Goal: Task Accomplishment & Management: Manage account settings

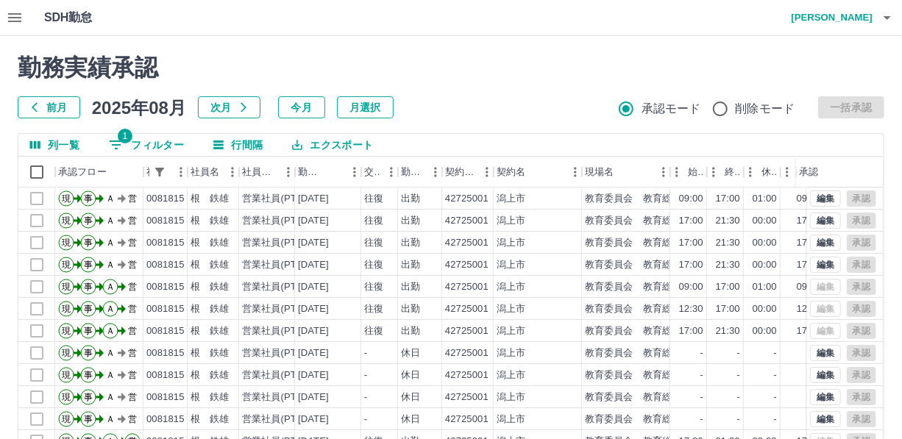
click at [159, 145] on button "1 フィルター" at bounding box center [146, 145] width 99 height 22
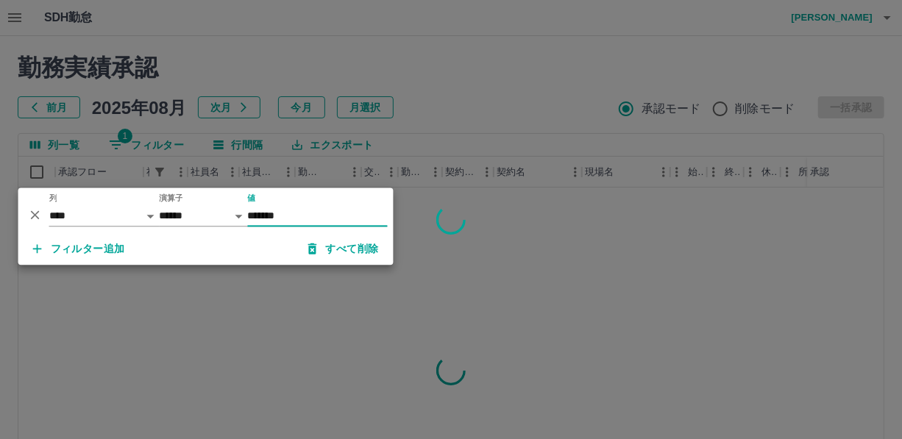
type input "*******"
click at [365, 155] on div at bounding box center [451, 219] width 902 height 439
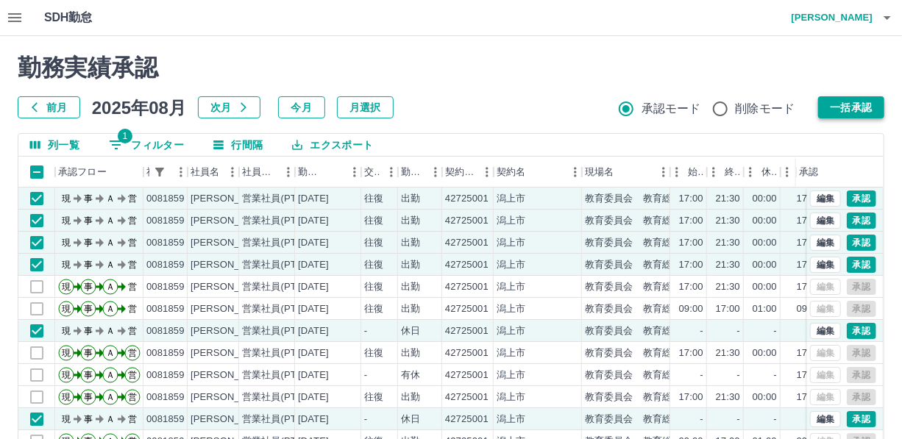
click at [857, 105] on button "一括承認" at bounding box center [851, 107] width 66 height 22
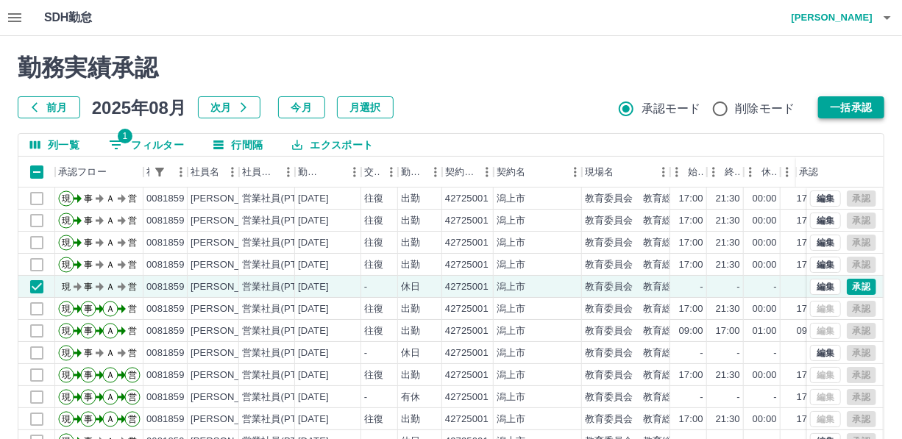
click at [844, 103] on button "一括承認" at bounding box center [851, 107] width 66 height 22
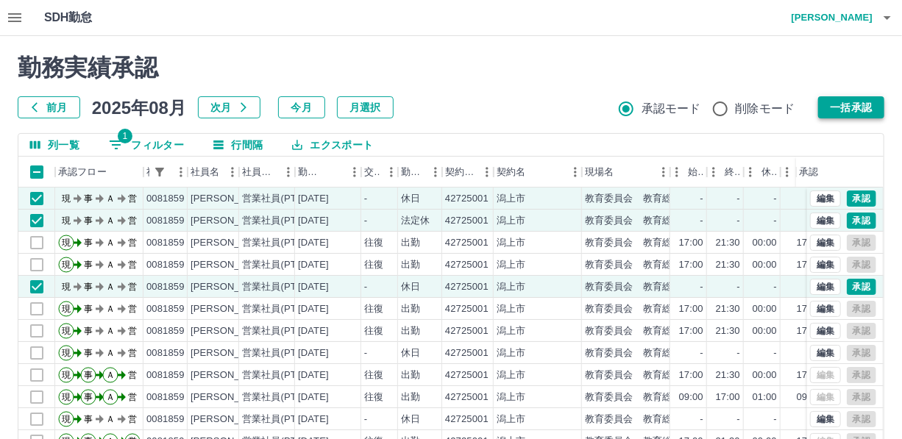
click at [862, 108] on button "一括承認" at bounding box center [851, 107] width 66 height 22
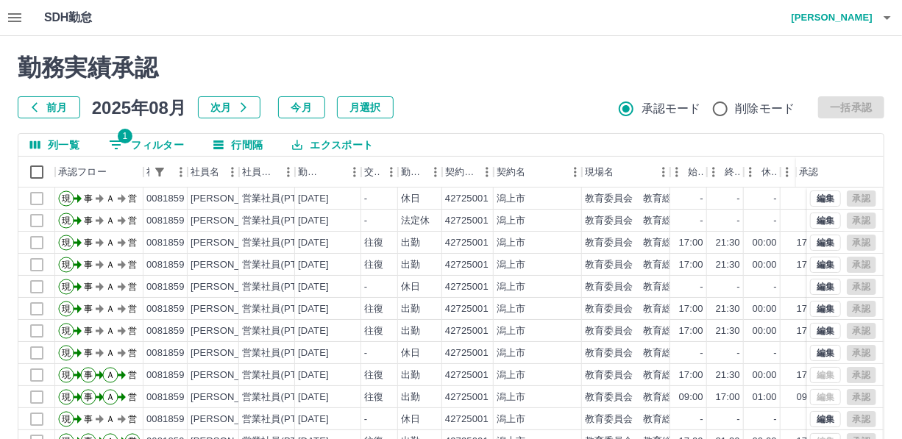
click at [140, 138] on button "1 フィルター" at bounding box center [146, 145] width 99 height 22
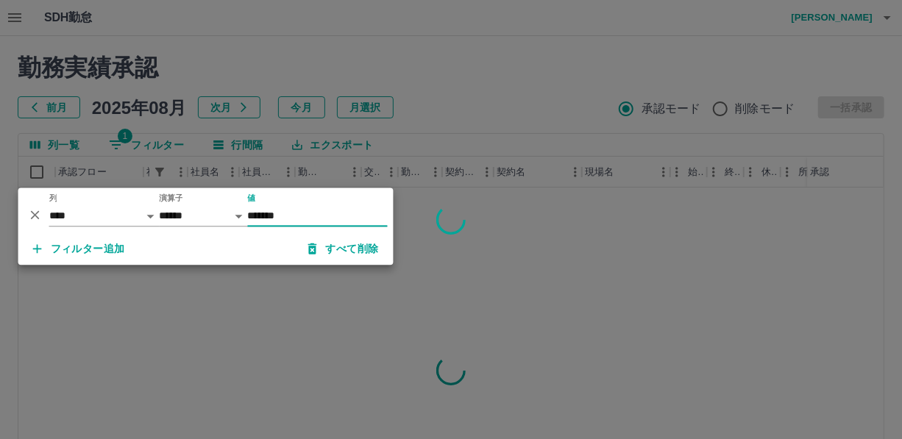
type input "*******"
click at [408, 49] on div at bounding box center [451, 219] width 902 height 439
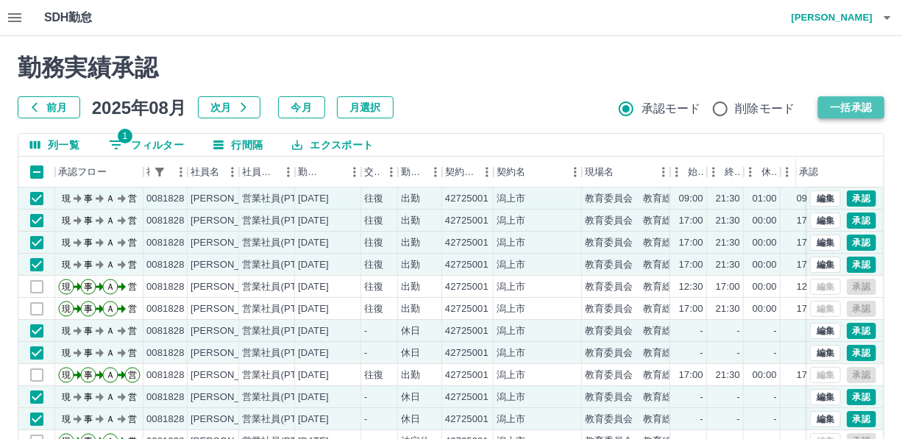
click at [849, 110] on button "一括承認" at bounding box center [851, 107] width 66 height 22
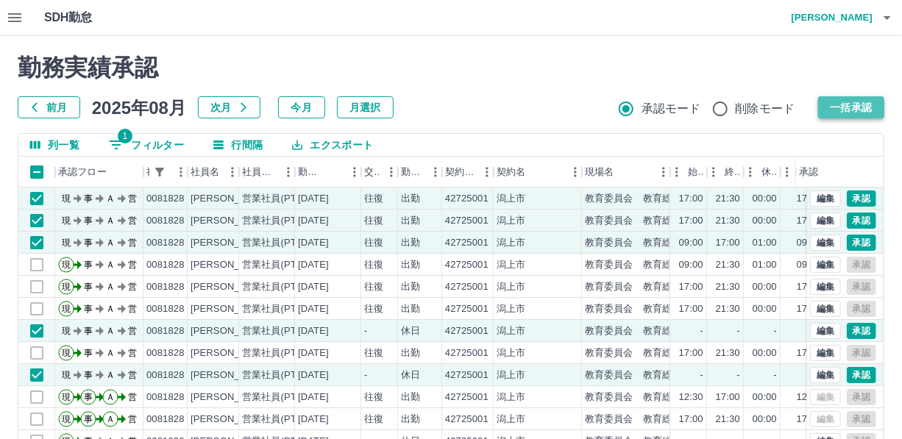
click at [857, 107] on button "一括承認" at bounding box center [851, 107] width 66 height 22
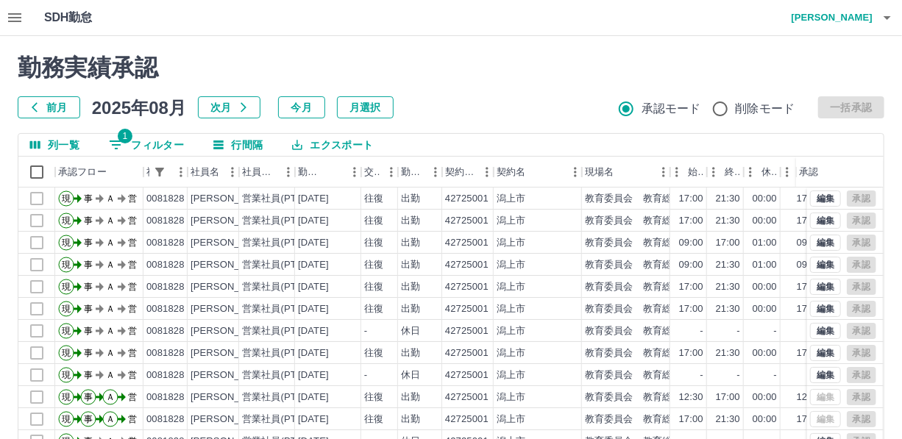
drag, startPoint x: 140, startPoint y: 143, endPoint x: 243, endPoint y: 168, distance: 106.0
click at [142, 142] on button "1 フィルター" at bounding box center [146, 145] width 99 height 22
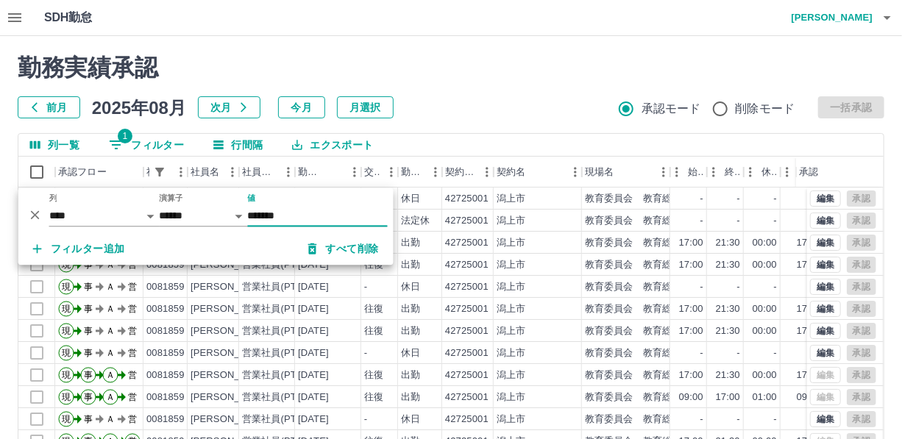
type input "*******"
click at [467, 88] on div "勤務実績承認 前月 2025年08月 次月 今月 月選択 承認モード 削除モード 一括承認" at bounding box center [451, 86] width 867 height 65
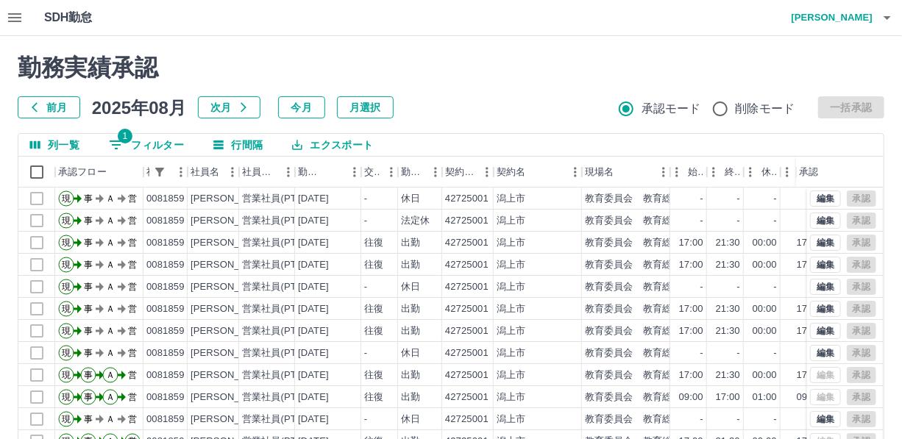
click at [161, 139] on button "1 フィルター" at bounding box center [146, 145] width 99 height 22
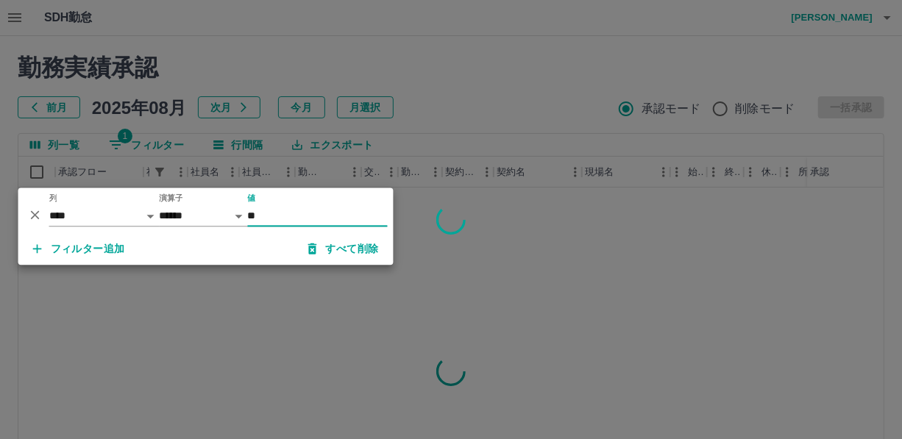
type input "*"
type input "*******"
click at [468, 69] on div at bounding box center [451, 219] width 902 height 439
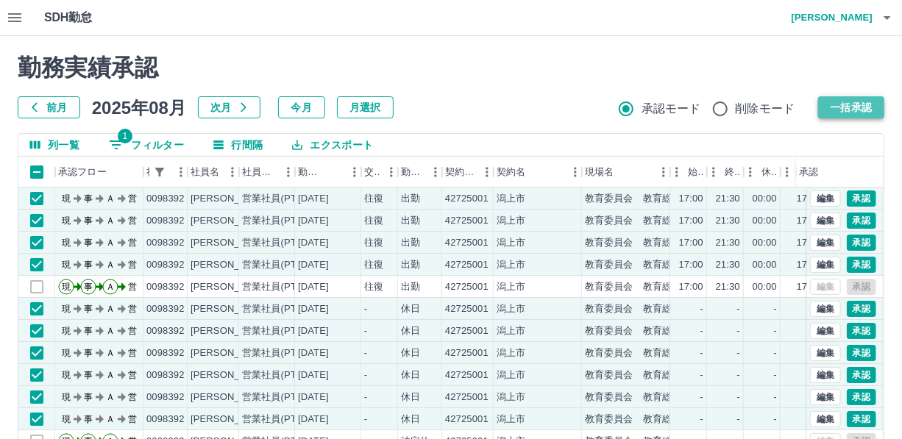
click at [852, 103] on button "一括承認" at bounding box center [851, 107] width 66 height 22
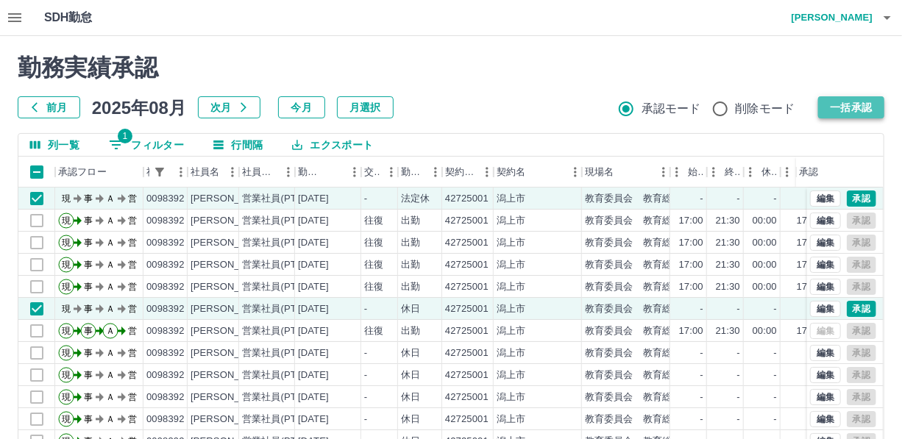
click at [856, 103] on button "一括承認" at bounding box center [851, 107] width 66 height 22
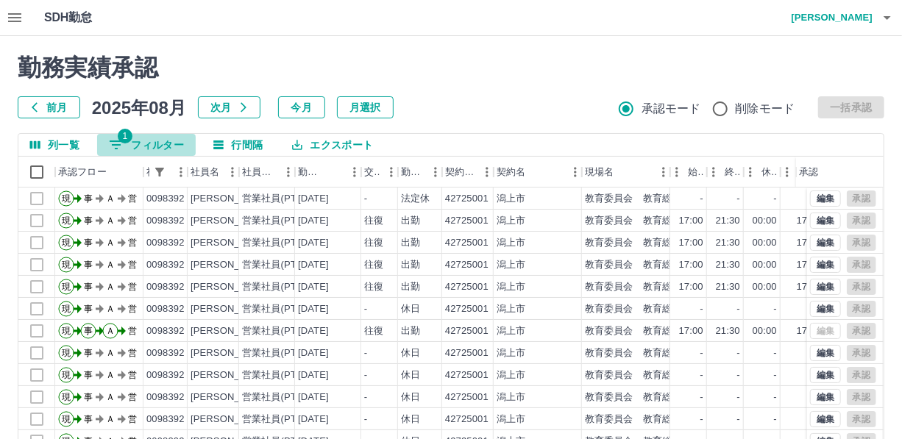
click at [172, 139] on button "1 フィルター" at bounding box center [146, 145] width 99 height 22
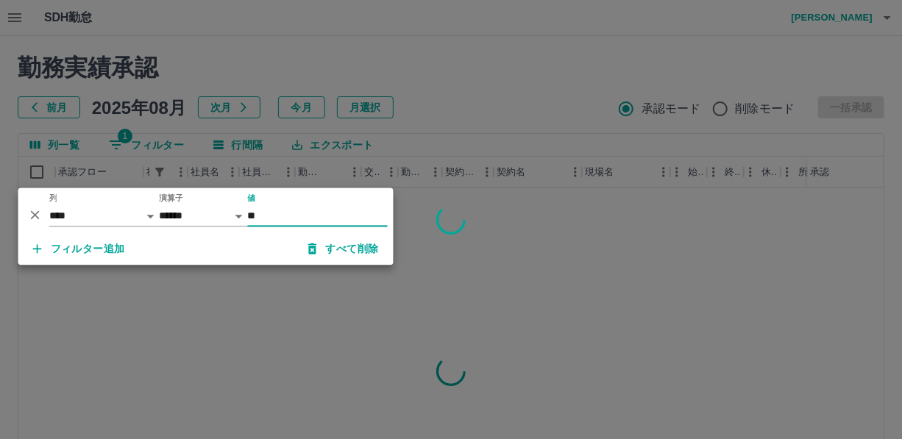
type input "*"
type input "*******"
click at [469, 79] on div at bounding box center [451, 219] width 902 height 439
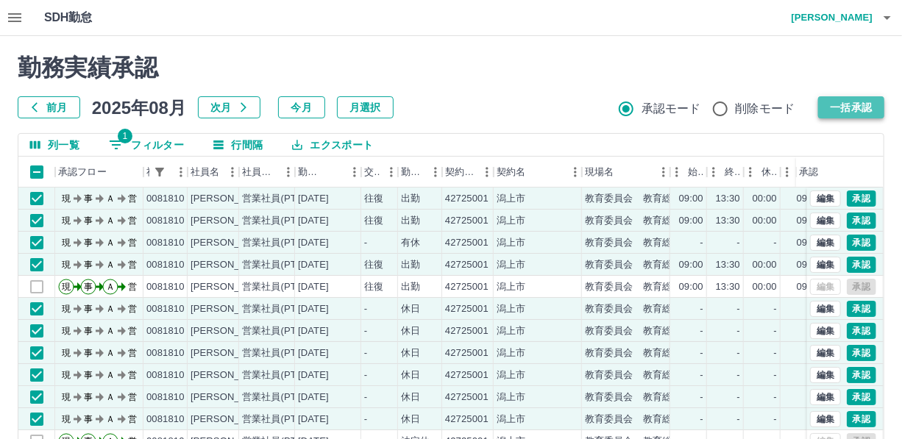
click at [848, 105] on button "一括承認" at bounding box center [851, 107] width 66 height 22
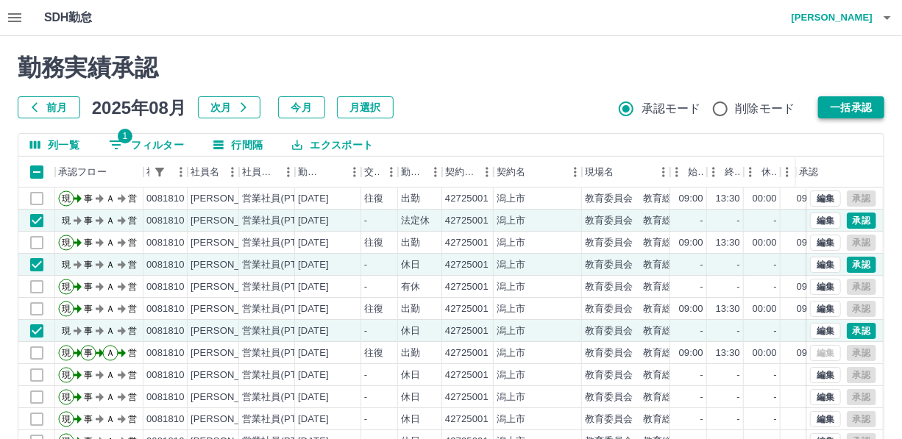
click at [846, 105] on button "一括承認" at bounding box center [851, 107] width 66 height 22
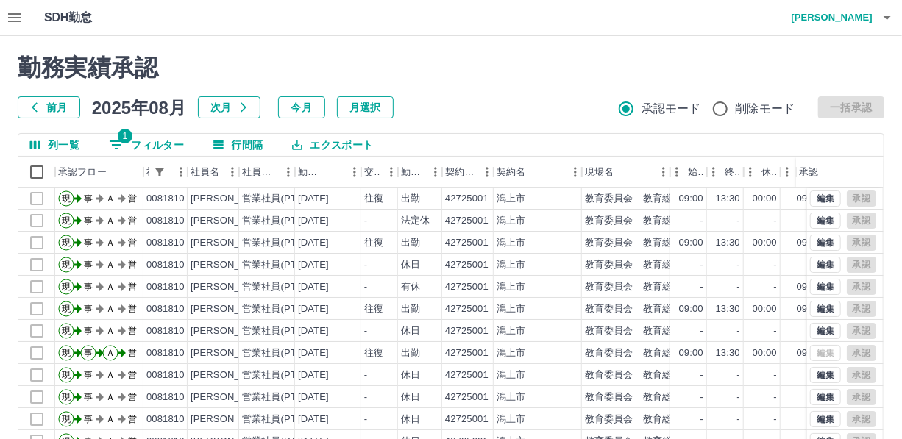
click at [158, 144] on button "1 フィルター" at bounding box center [146, 145] width 99 height 22
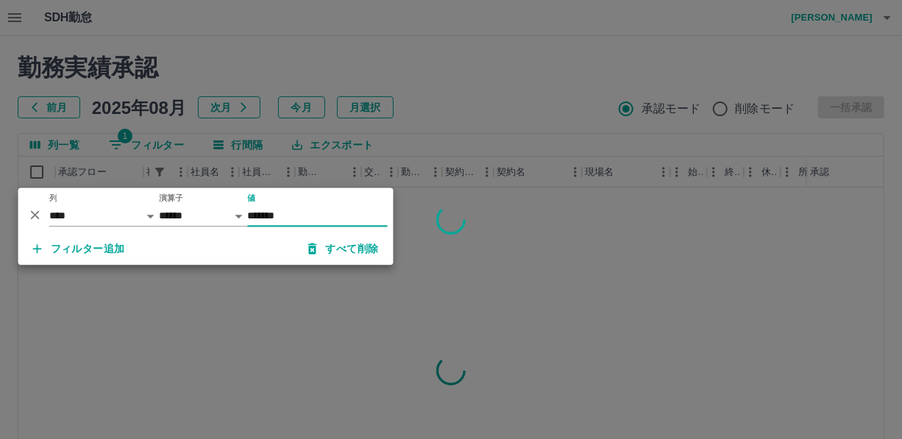
type input "*******"
click at [468, 143] on div at bounding box center [451, 219] width 902 height 439
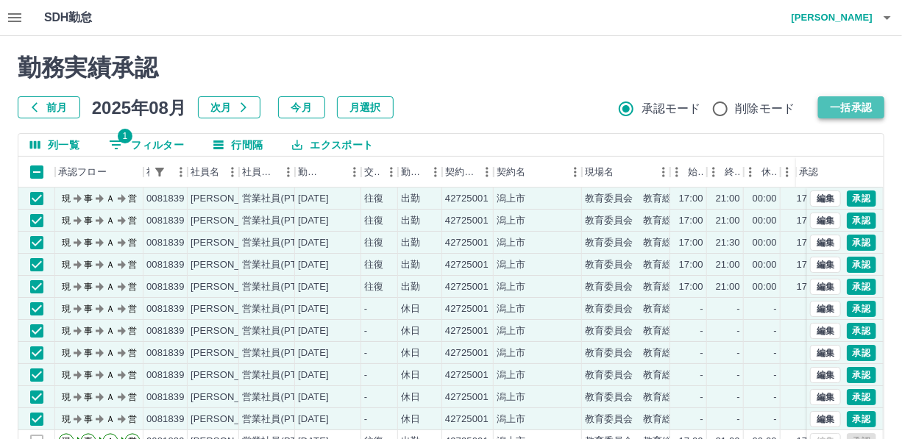
click at [864, 96] on button "一括承認" at bounding box center [851, 107] width 66 height 22
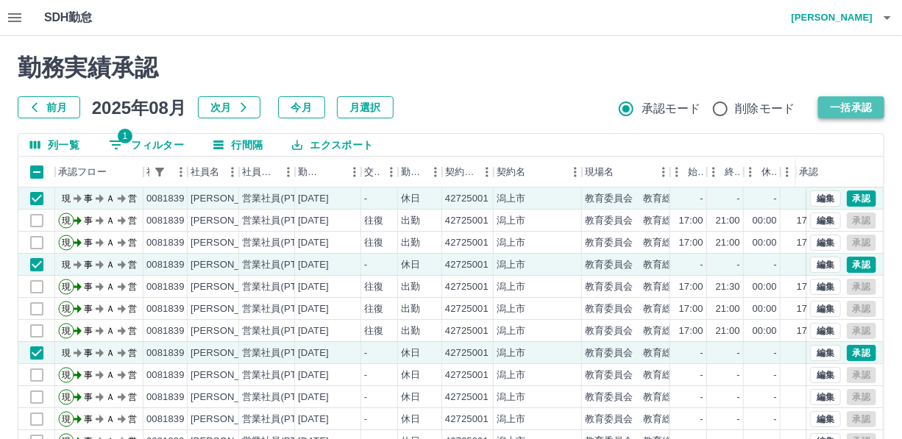
click at [854, 104] on button "一括承認" at bounding box center [851, 107] width 66 height 22
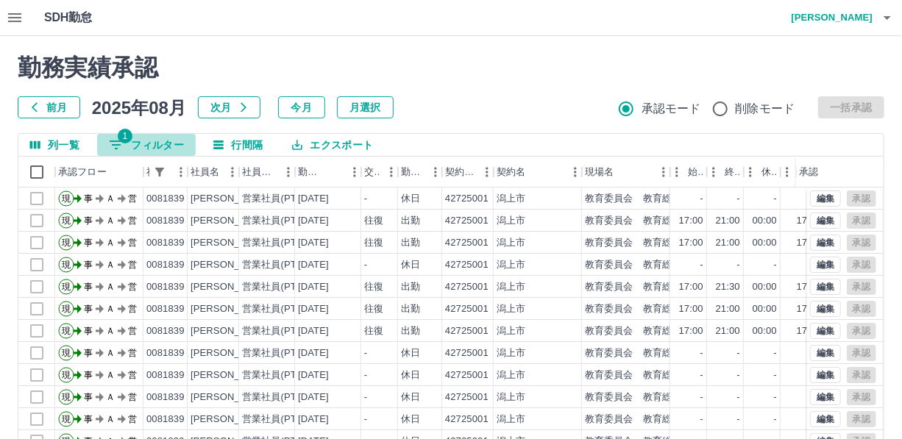
drag, startPoint x: 158, startPoint y: 136, endPoint x: 292, endPoint y: 174, distance: 139.3
click at [159, 137] on button "1 フィルター" at bounding box center [146, 145] width 99 height 22
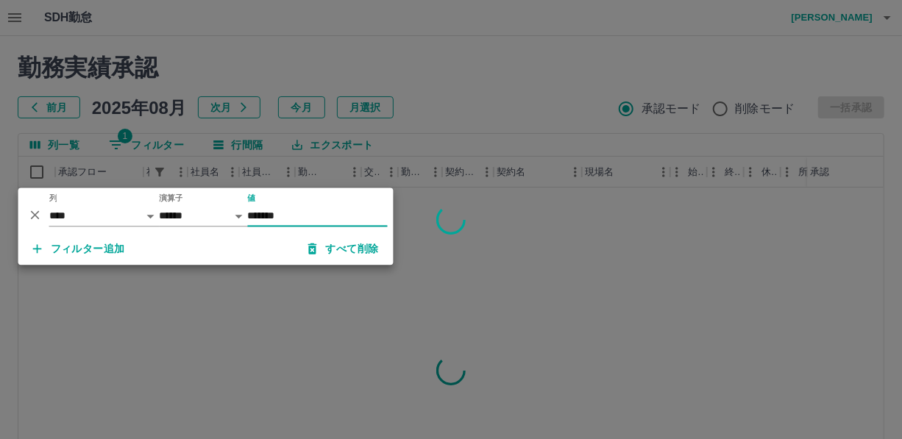
type input "*******"
click at [480, 157] on div at bounding box center [451, 219] width 902 height 439
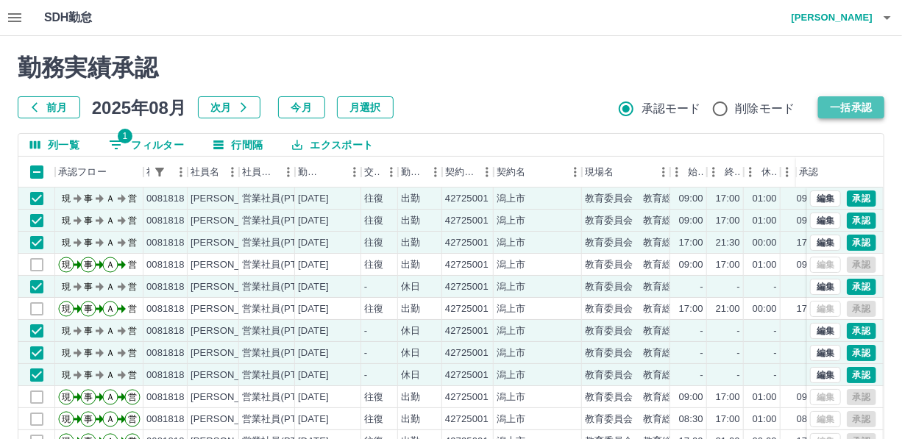
click at [850, 104] on button "一括承認" at bounding box center [851, 107] width 66 height 22
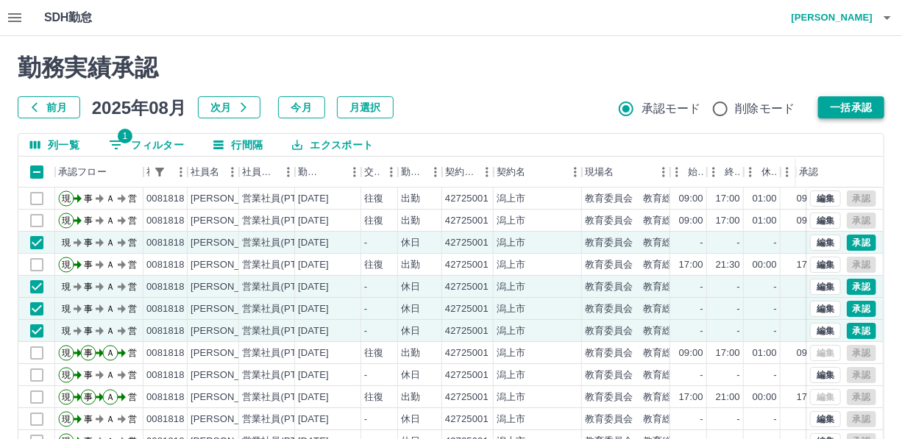
click at [846, 108] on button "一括承認" at bounding box center [851, 107] width 66 height 22
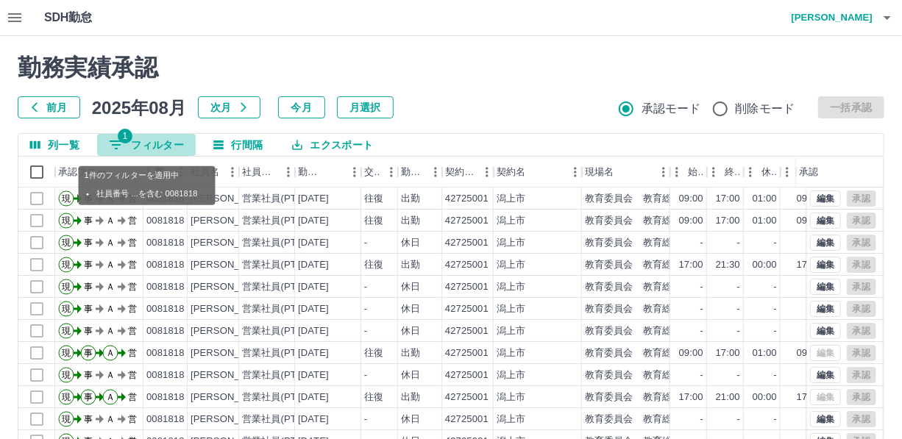
click at [165, 145] on button "1 フィルター" at bounding box center [146, 145] width 99 height 22
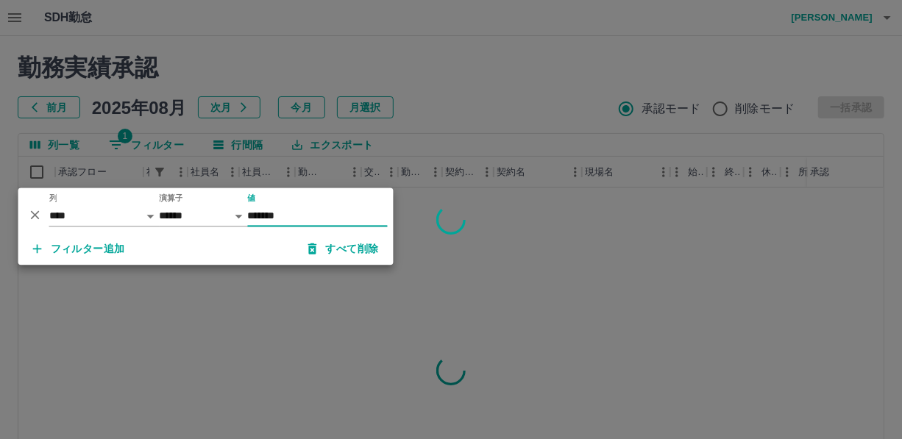
type input "*******"
click at [463, 144] on div at bounding box center [451, 219] width 902 height 439
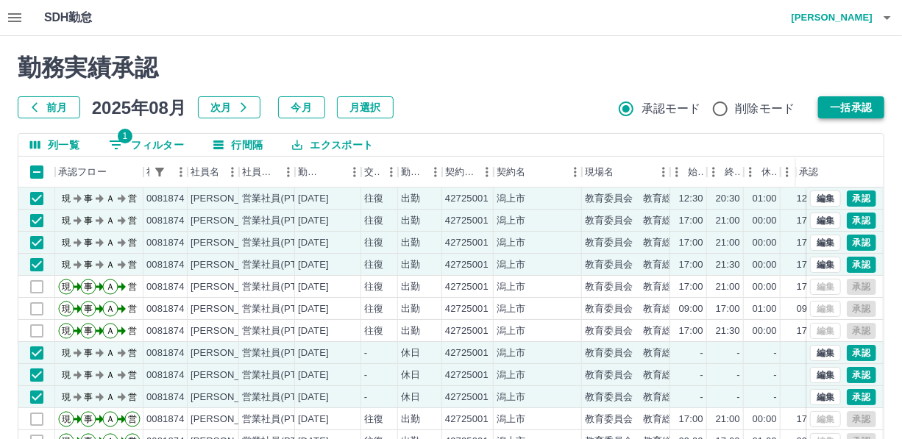
click at [846, 102] on button "一括承認" at bounding box center [851, 107] width 66 height 22
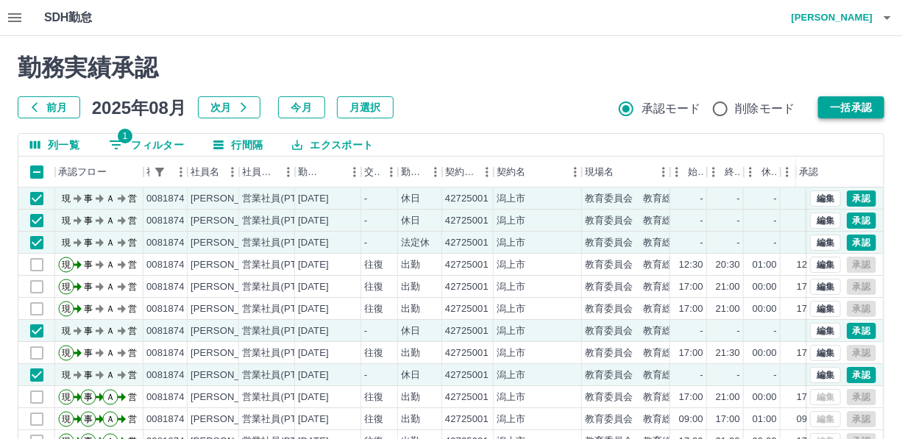
click at [857, 104] on button "一括承認" at bounding box center [851, 107] width 66 height 22
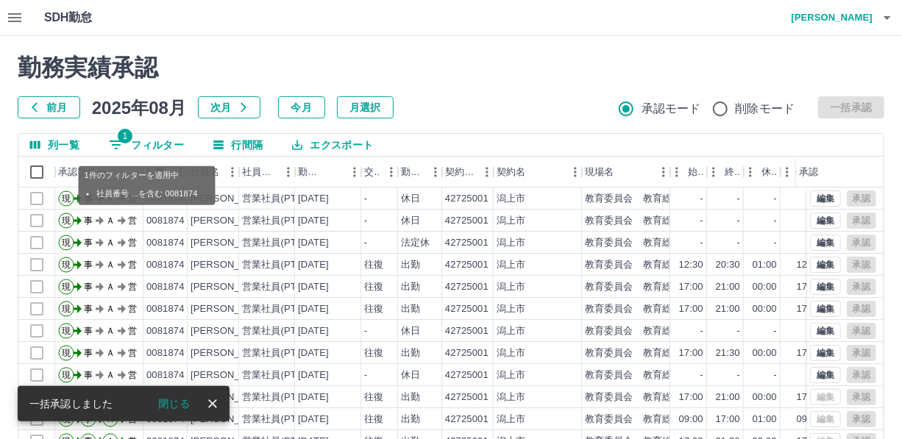
click at [158, 145] on button "1 フィルター" at bounding box center [146, 145] width 99 height 22
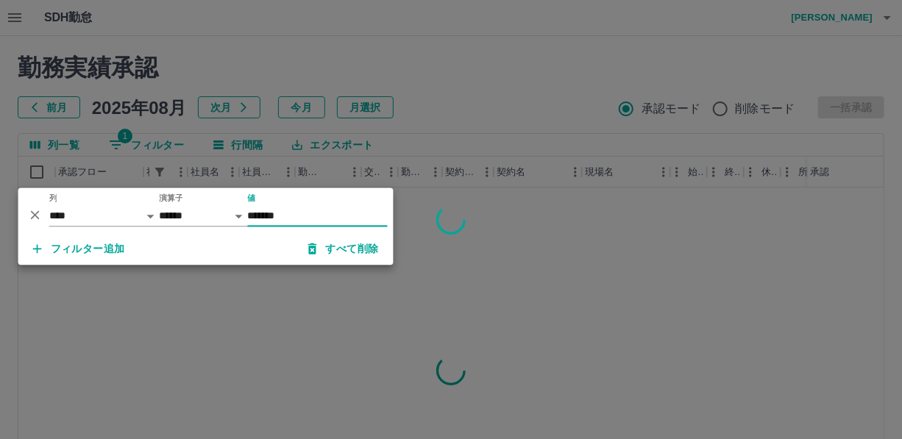
type input "*******"
drag, startPoint x: 475, startPoint y: 82, endPoint x: 483, endPoint y: 81, distance: 7.5
click at [478, 81] on div at bounding box center [451, 219] width 902 height 439
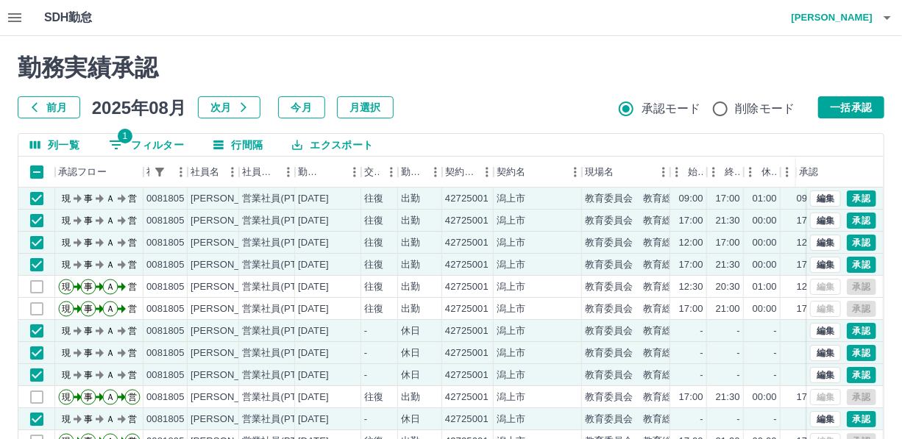
click at [849, 108] on button "一括承認" at bounding box center [851, 107] width 66 height 22
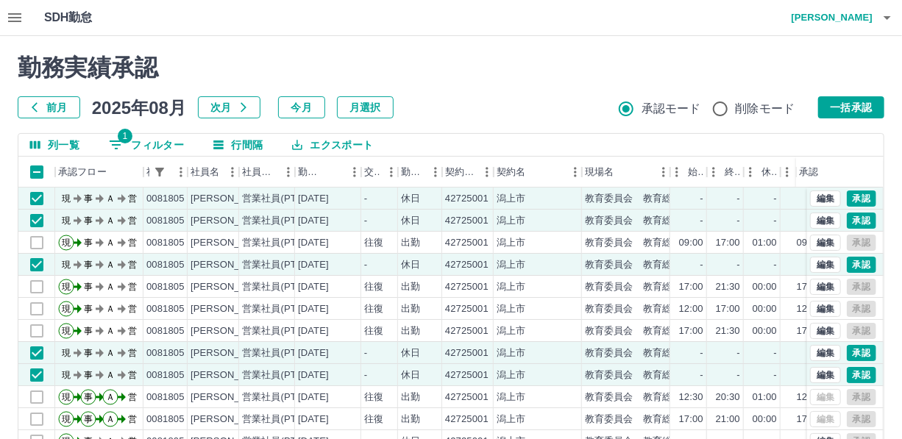
click at [839, 102] on button "一括承認" at bounding box center [851, 107] width 66 height 22
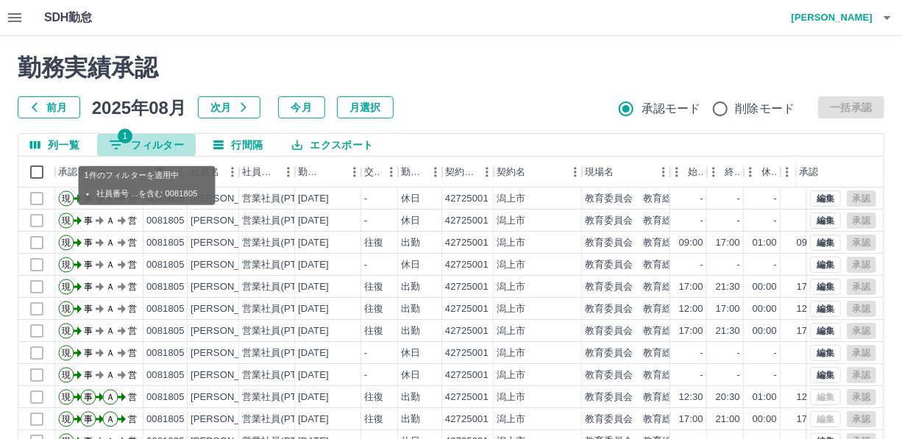
click at [174, 145] on button "1 フィルター" at bounding box center [146, 145] width 99 height 22
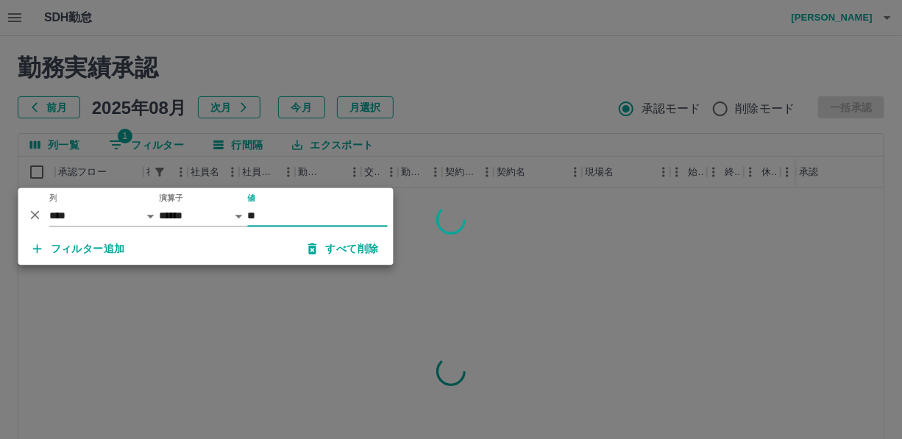
type input "*"
click at [489, 131] on div at bounding box center [451, 219] width 902 height 439
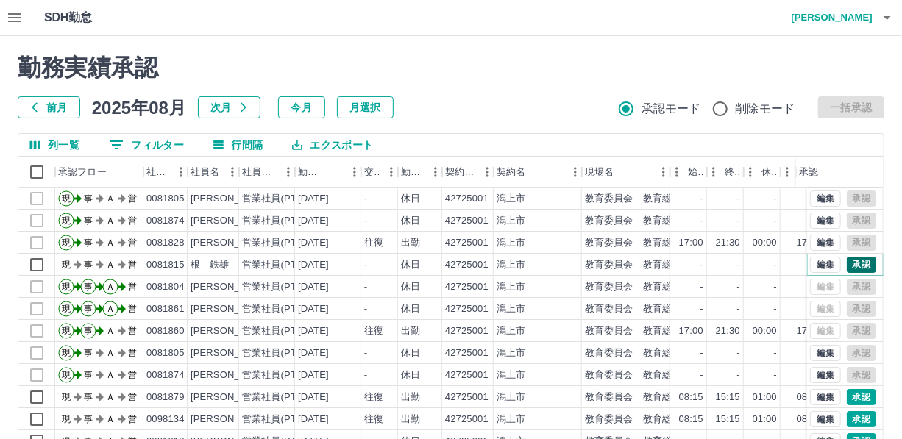
click at [848, 260] on button "承認" at bounding box center [861, 265] width 29 height 16
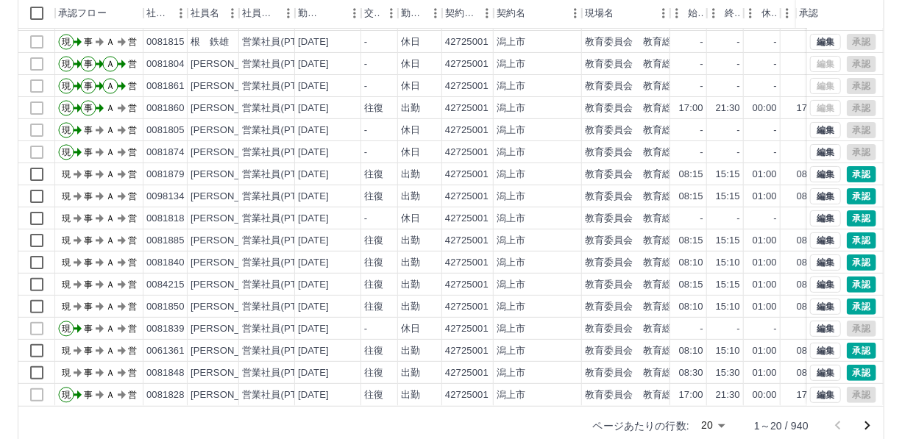
scroll to position [183, 0]
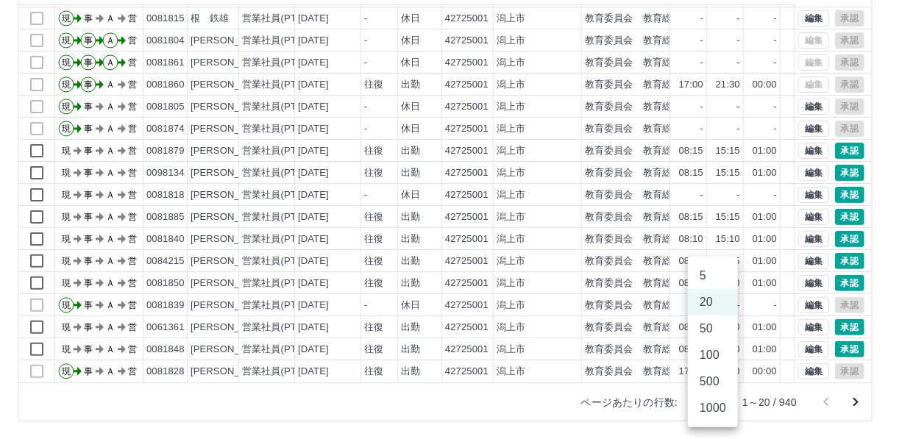
click at [721, 400] on body "SDH勤怠 [PERSON_NAME] 勤務実績承認 前月 [DATE] 次月 今月 月選択 承認モード 削除モード 一括承認 列一覧 0 フィルター 行間隔…" at bounding box center [451, 128] width 902 height 622
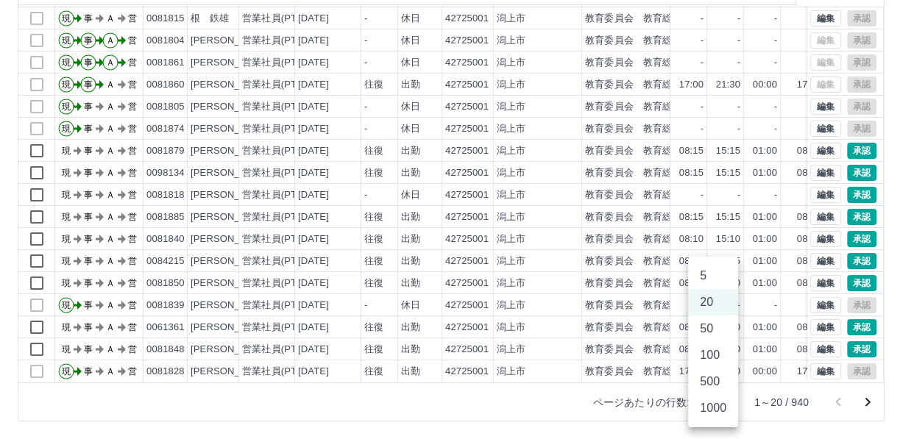
drag, startPoint x: 704, startPoint y: 385, endPoint x: 775, endPoint y: 288, distance: 119.5
click at [704, 384] on li "500" at bounding box center [713, 382] width 50 height 26
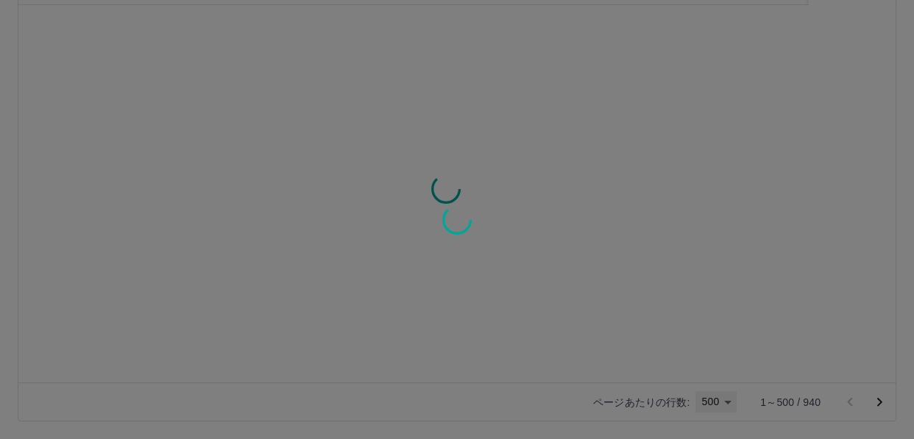
type input "***"
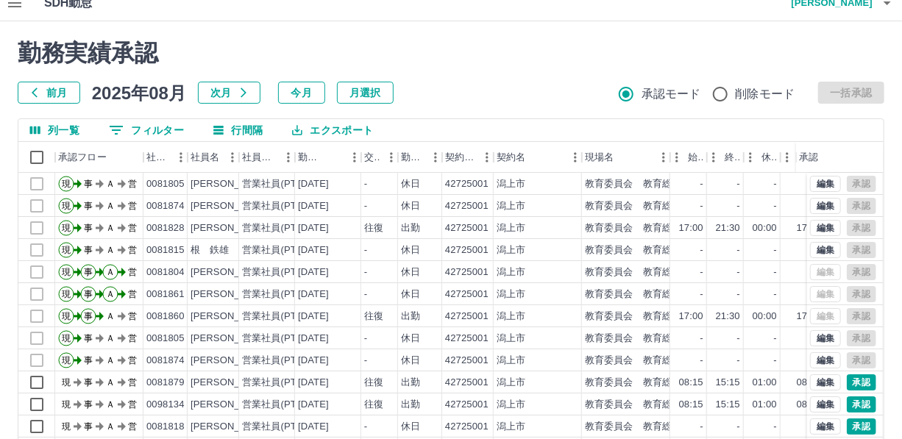
scroll to position [0, 0]
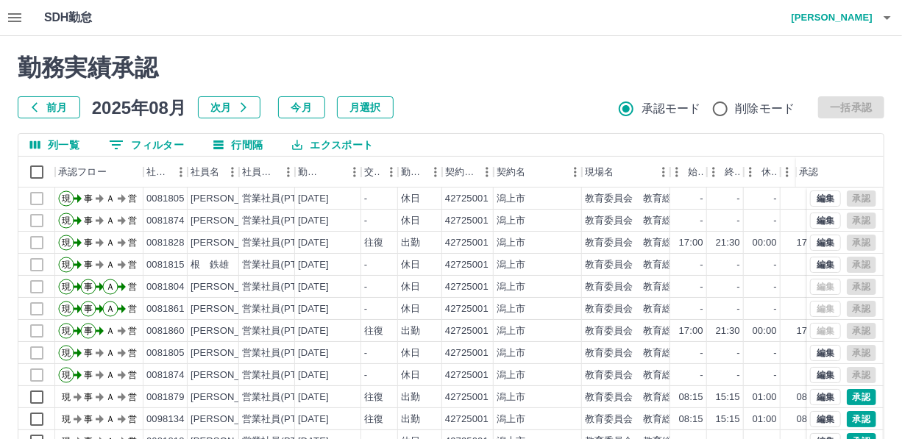
click at [153, 141] on button "0 フィルター" at bounding box center [146, 145] width 99 height 22
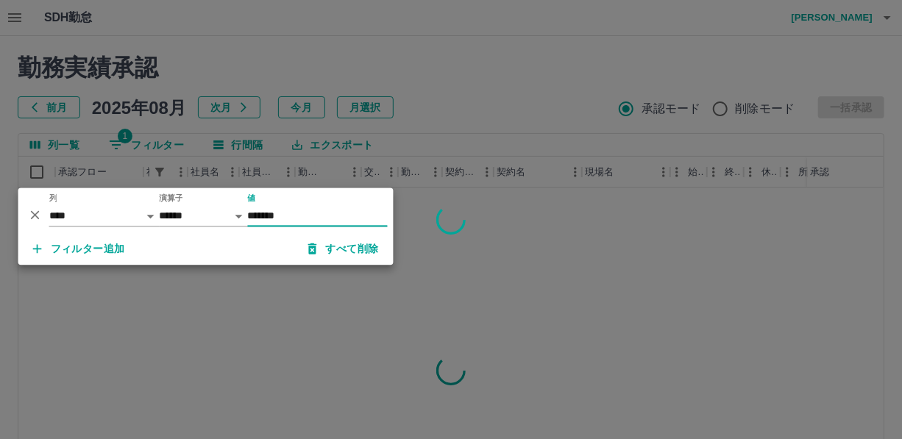
type input "*******"
click at [470, 139] on div at bounding box center [451, 219] width 902 height 439
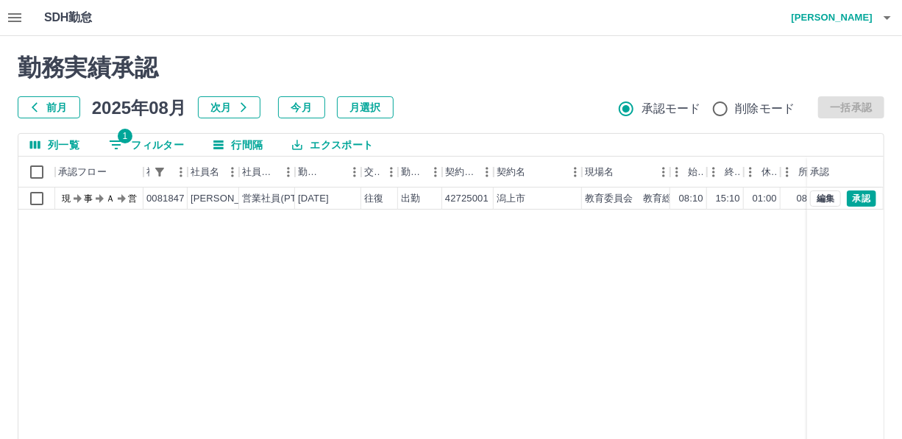
click at [167, 140] on button "1 フィルター" at bounding box center [146, 145] width 99 height 22
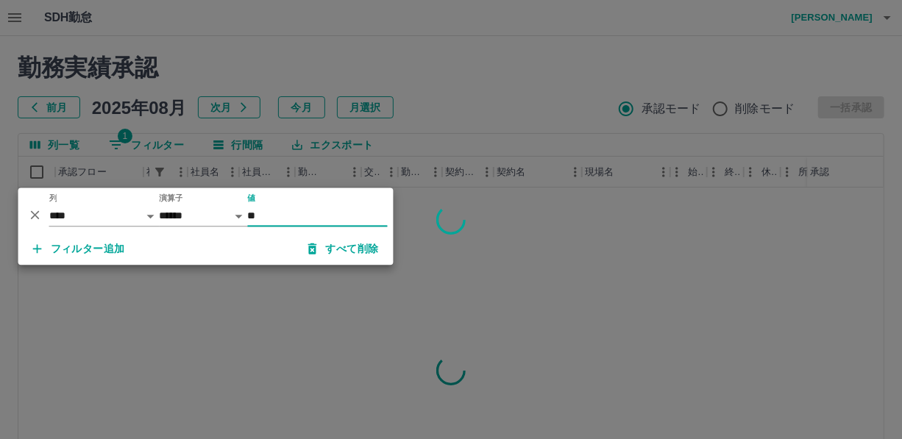
type input "*"
type input "*******"
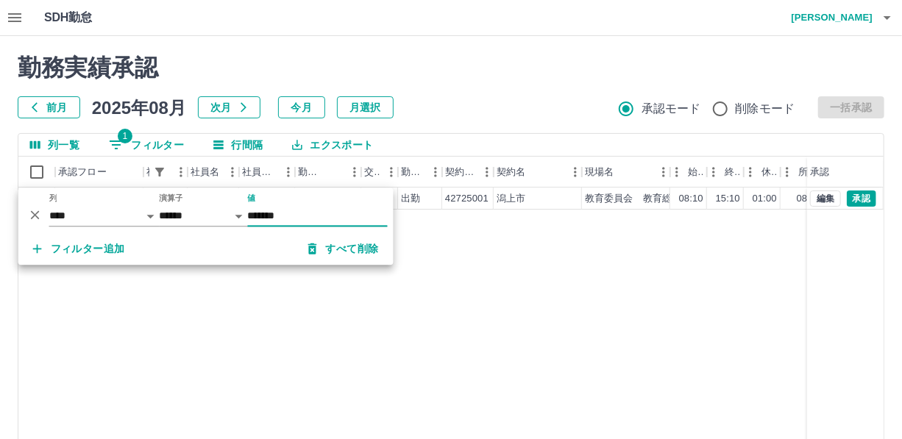
click at [432, 76] on h2 "勤務実績承認" at bounding box center [451, 68] width 867 height 28
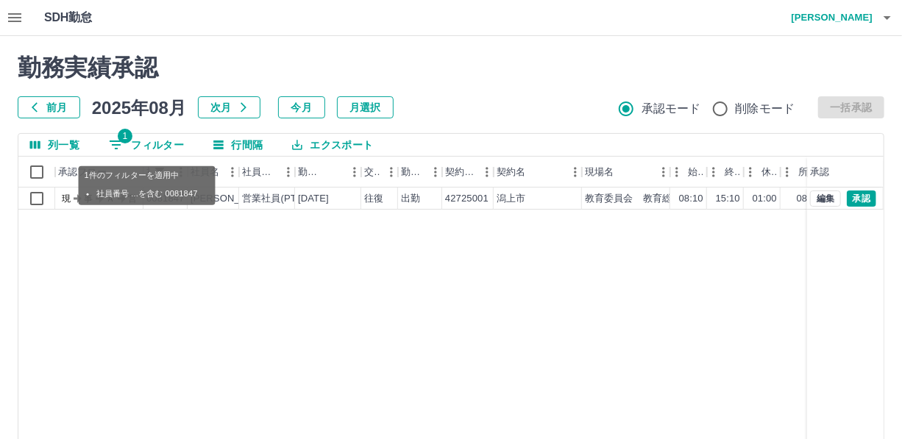
click at [161, 141] on button "1 フィルター" at bounding box center [146, 145] width 99 height 22
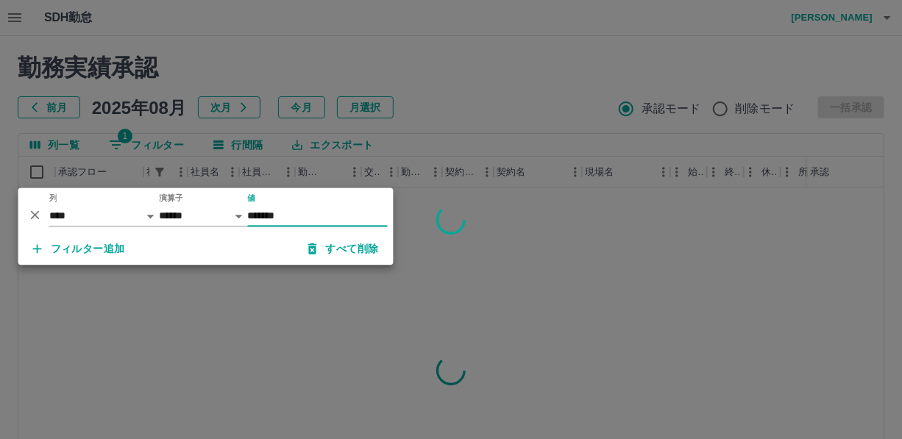
type input "*******"
click at [489, 74] on div at bounding box center [451, 219] width 902 height 439
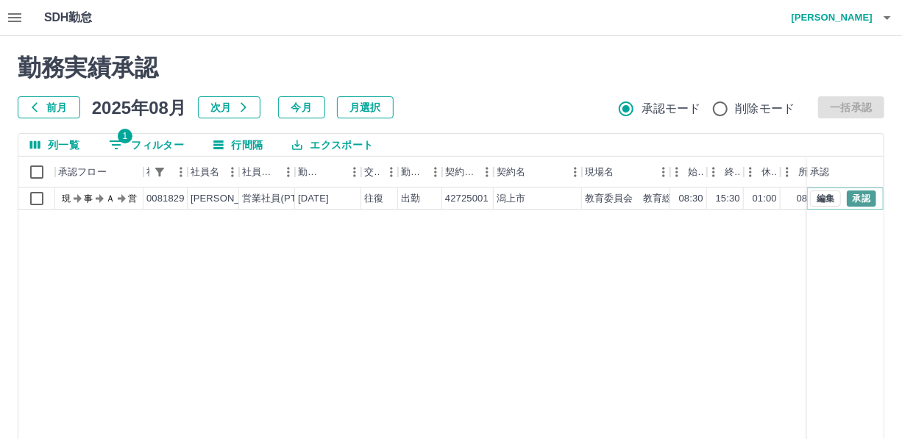
click at [864, 197] on button "承認" at bounding box center [861, 199] width 29 height 16
click at [160, 146] on button "1 フィルター" at bounding box center [146, 145] width 99 height 22
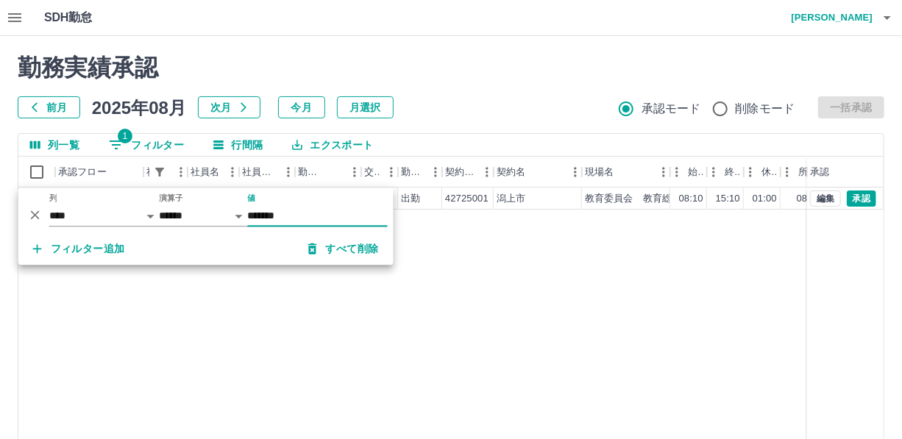
type input "*******"
click at [489, 88] on div "勤務実績承認 前月 2025年08月 次月 今月 月選択 承認モード 削除モード 一括承認" at bounding box center [451, 86] width 867 height 65
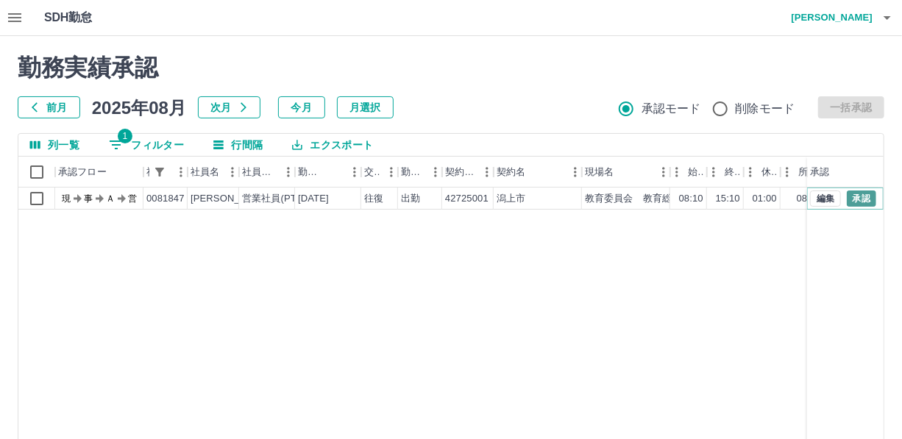
click at [865, 194] on button "承認" at bounding box center [861, 199] width 29 height 16
click at [155, 136] on button "1 フィルター" at bounding box center [146, 145] width 99 height 22
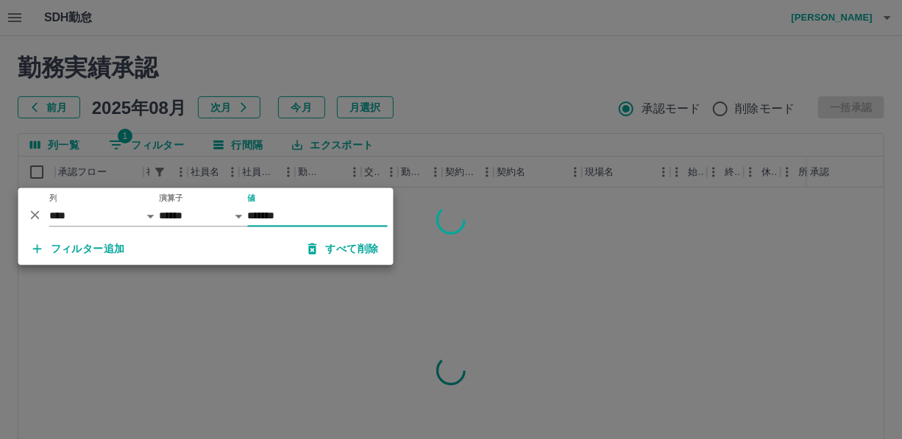
type input "*******"
click at [475, 91] on div at bounding box center [451, 219] width 902 height 439
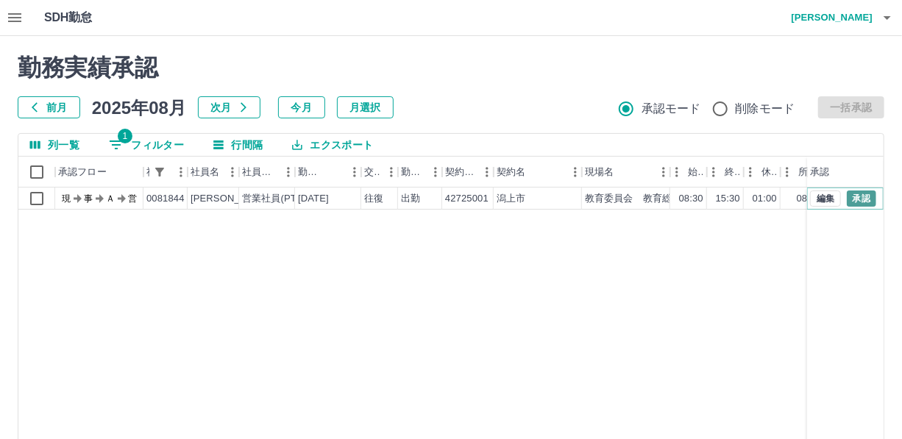
click at [859, 195] on button "承認" at bounding box center [861, 199] width 29 height 16
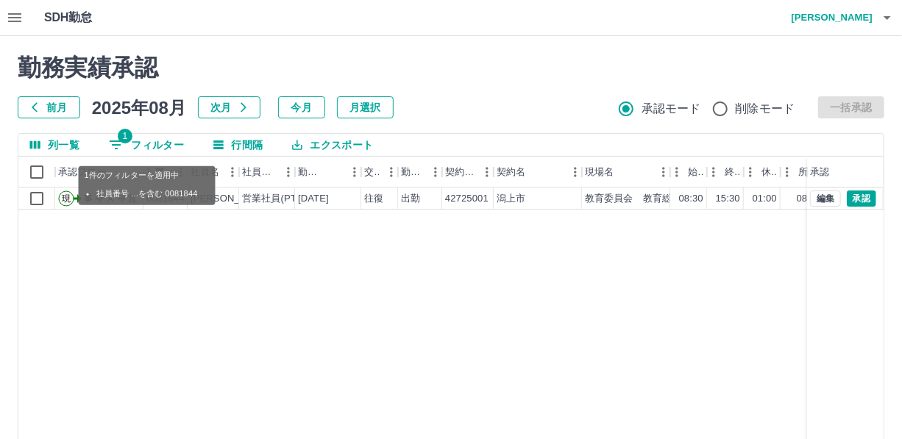
click at [159, 144] on button "1 フィルター" at bounding box center [146, 145] width 99 height 22
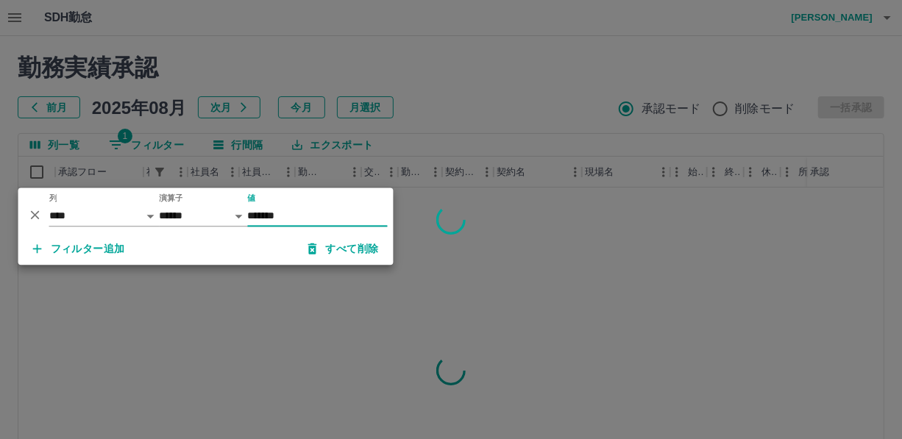
type input "*******"
click at [427, 138] on div at bounding box center [451, 219] width 902 height 439
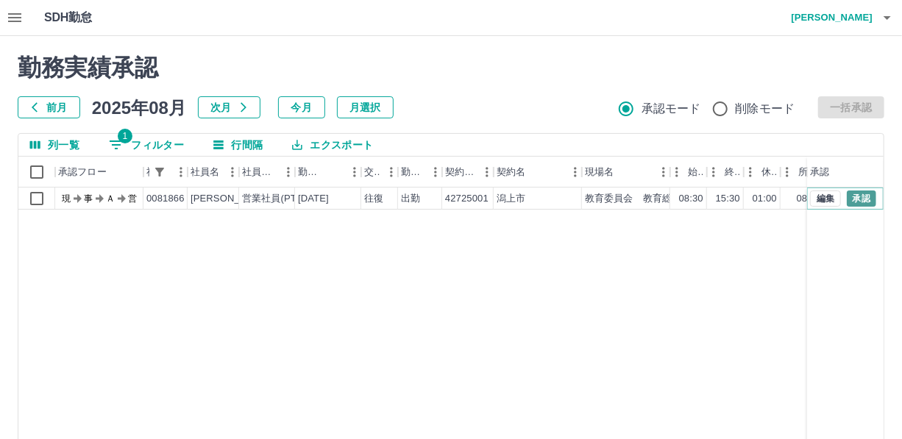
click at [869, 199] on button "承認" at bounding box center [861, 199] width 29 height 16
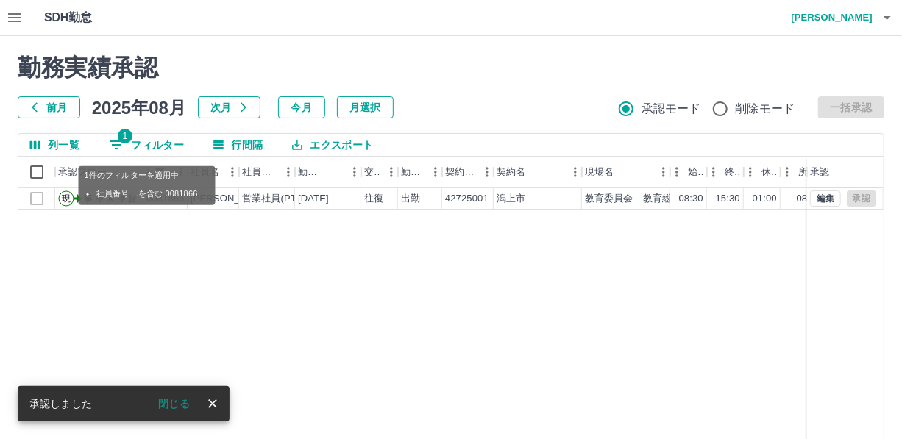
click at [177, 147] on button "1 フィルター" at bounding box center [146, 145] width 99 height 22
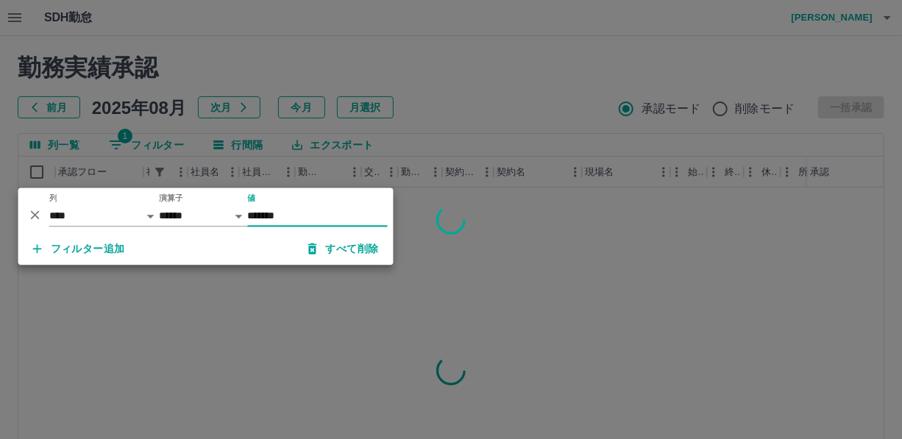
type input "*******"
click at [452, 164] on div at bounding box center [451, 219] width 902 height 439
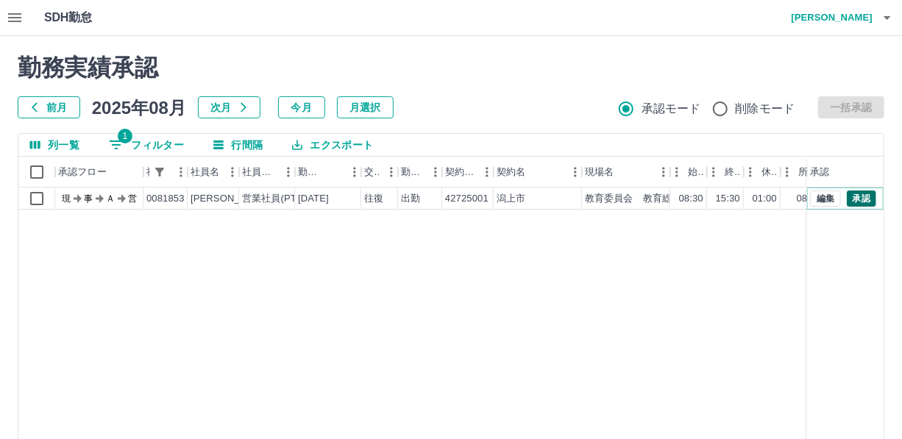
click at [863, 198] on button "承認" at bounding box center [861, 199] width 29 height 16
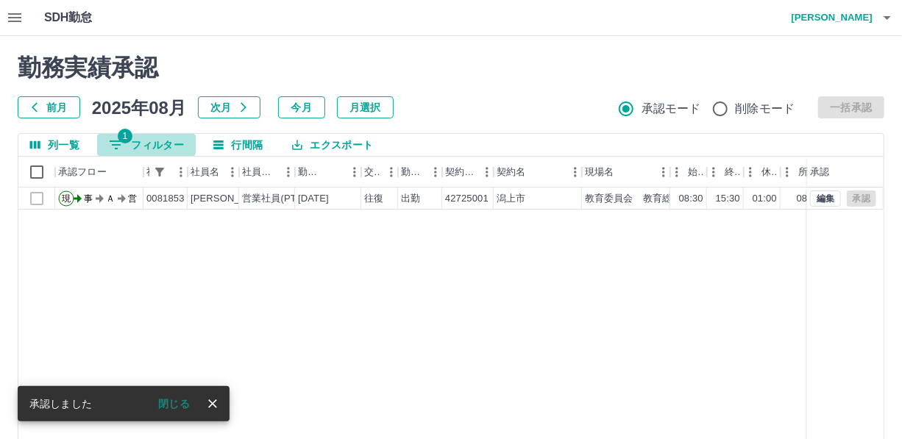
click at [155, 142] on button "1 フィルター" at bounding box center [146, 145] width 99 height 22
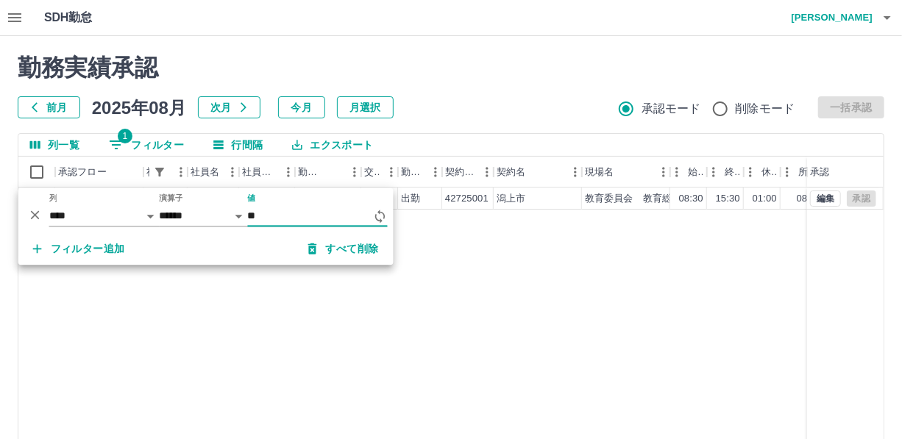
type input "*"
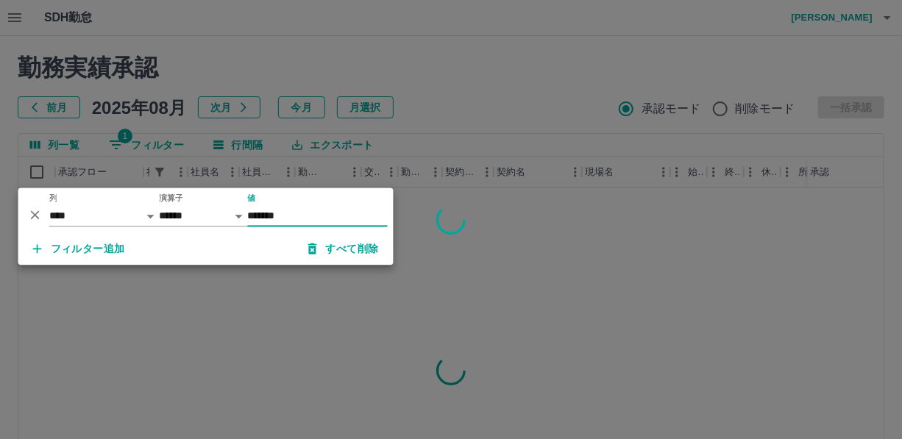
type input "*******"
click at [485, 100] on div at bounding box center [451, 219] width 902 height 439
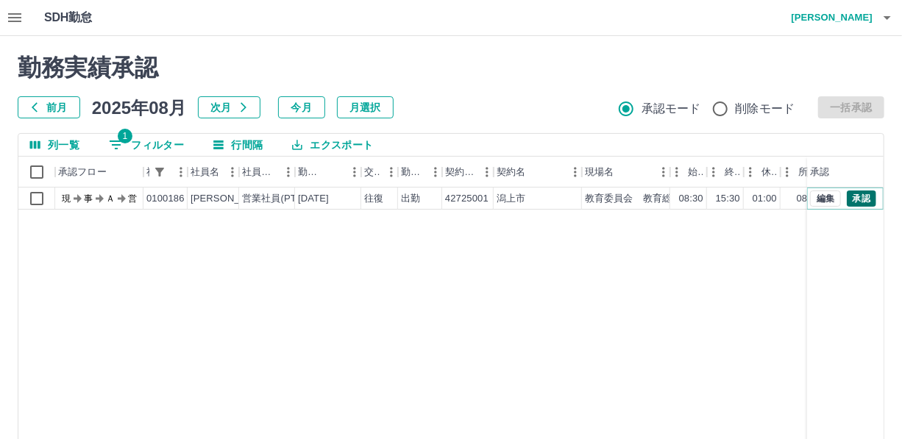
click at [860, 196] on button "承認" at bounding box center [861, 199] width 29 height 16
click at [166, 144] on button "1 フィルター" at bounding box center [146, 145] width 99 height 22
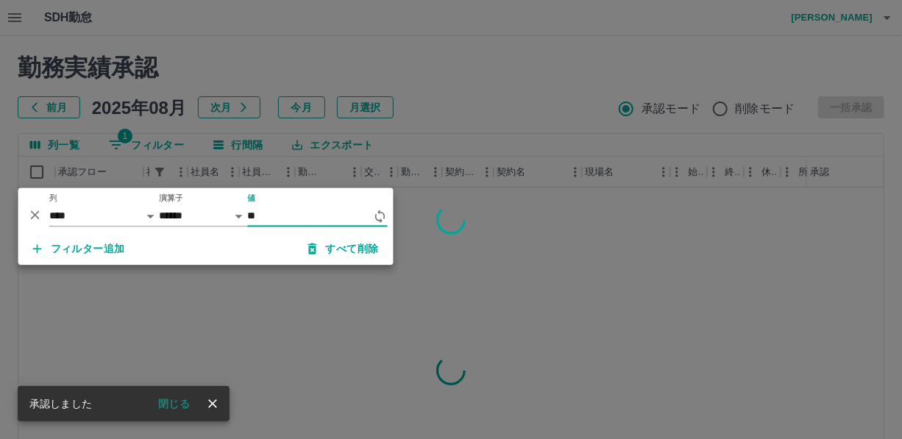
type input "*"
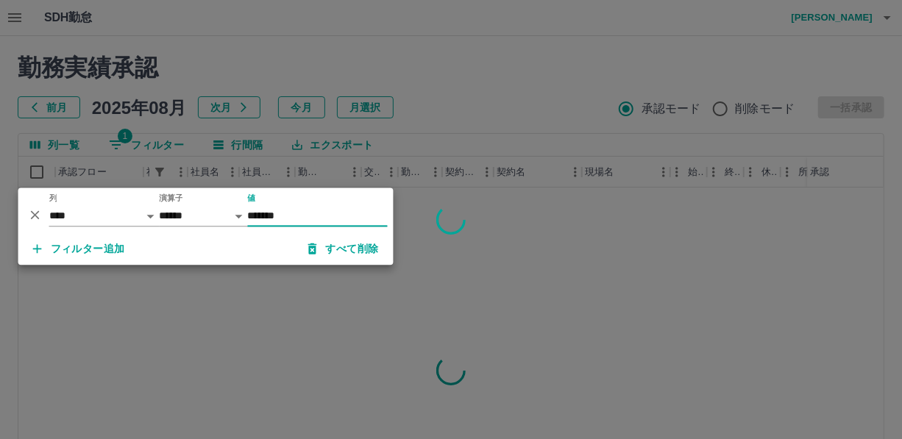
type input "*******"
click at [492, 122] on div at bounding box center [451, 219] width 902 height 439
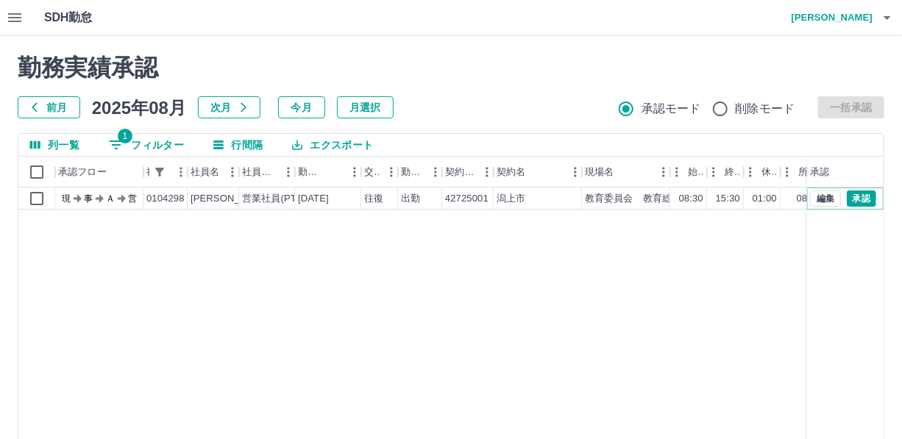
click at [864, 192] on button "承認" at bounding box center [861, 199] width 29 height 16
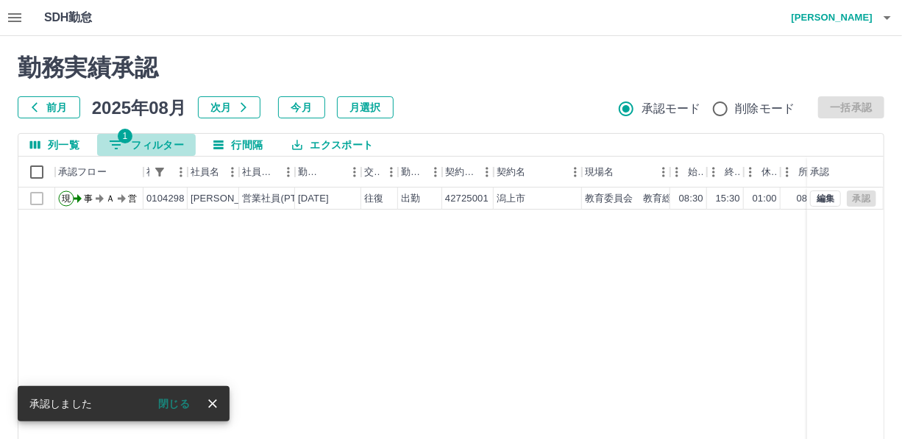
click at [158, 141] on button "1 フィルター" at bounding box center [146, 145] width 99 height 22
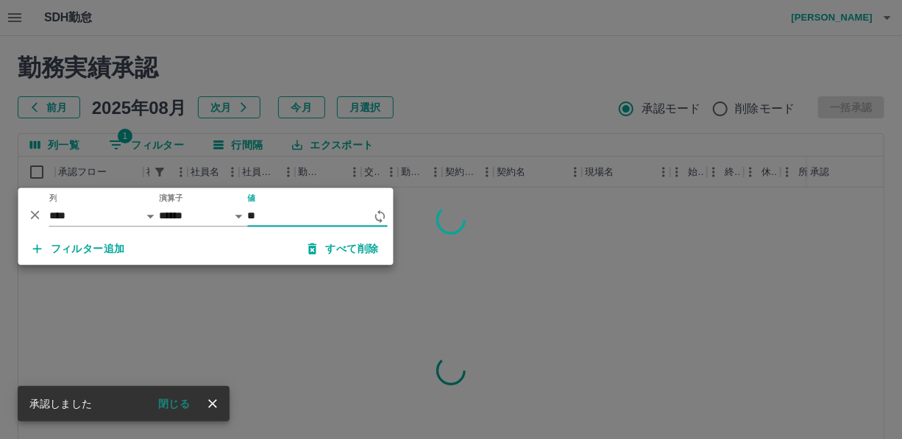
type input "*"
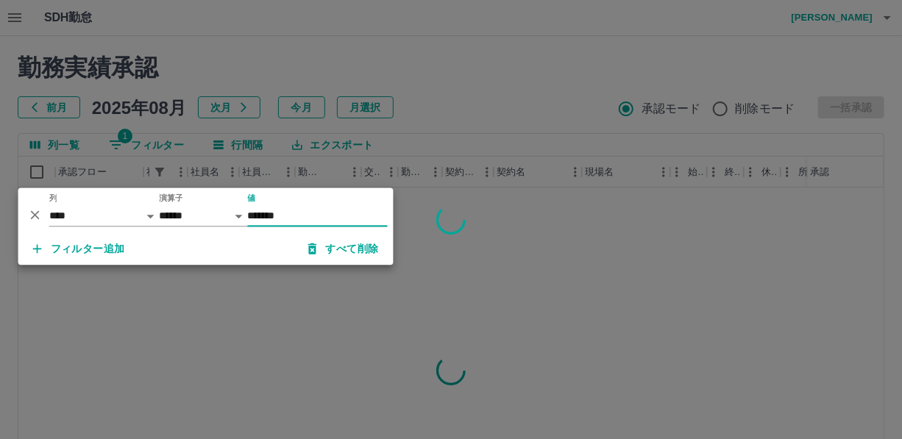
type input "*******"
click at [504, 147] on div at bounding box center [451, 219] width 902 height 439
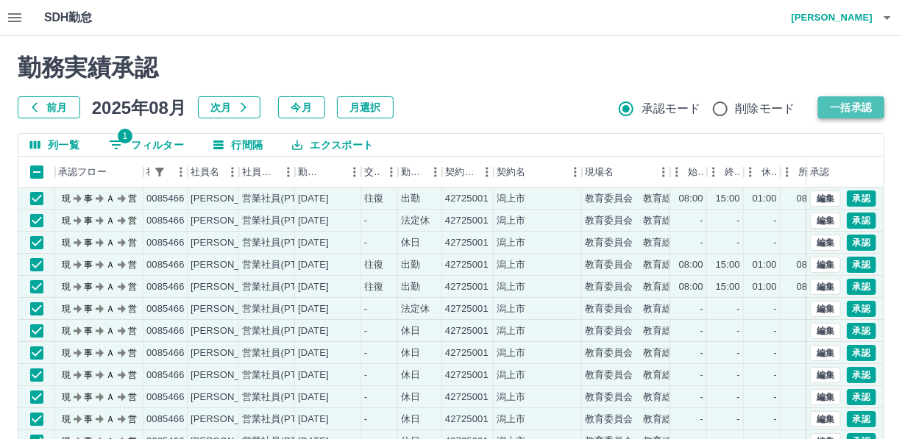
click at [863, 104] on button "一括承認" at bounding box center [851, 107] width 66 height 22
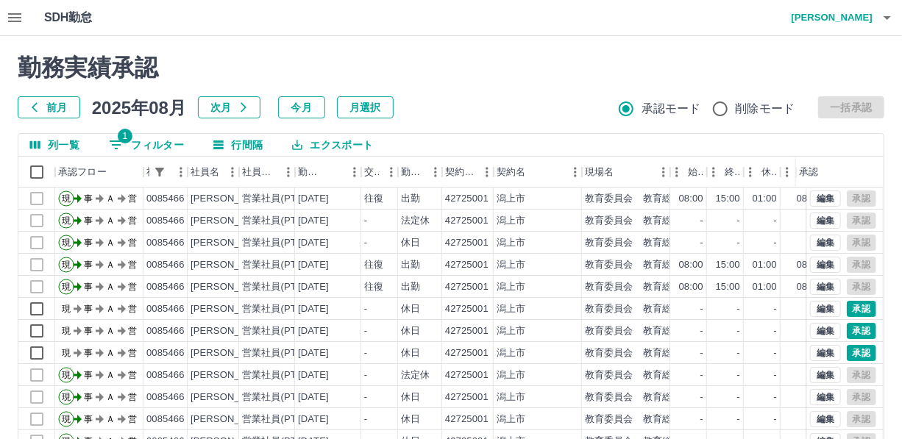
scroll to position [52, 0]
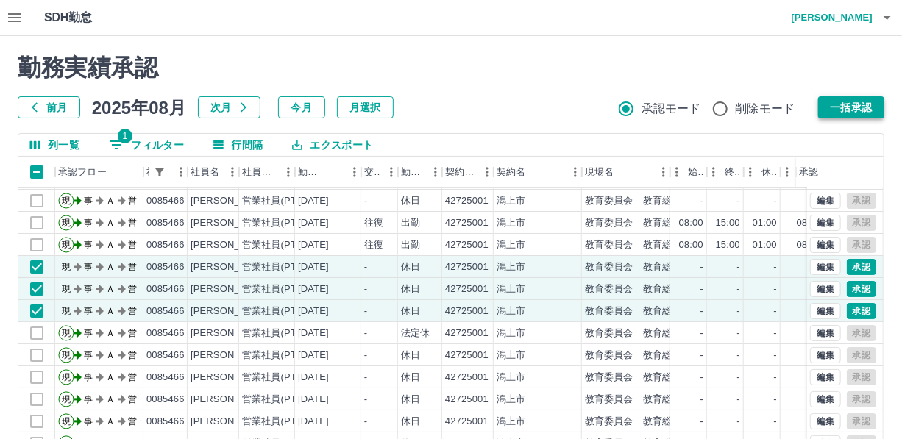
click at [861, 110] on button "一括承認" at bounding box center [851, 107] width 66 height 22
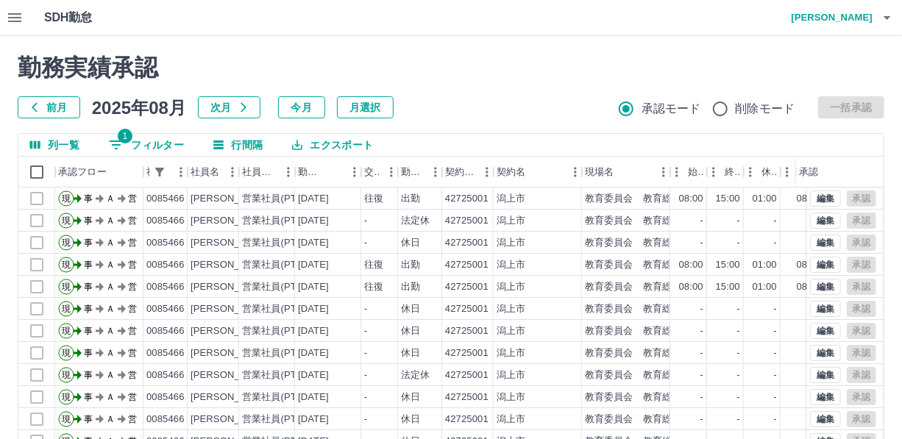
click at [162, 143] on button "1 フィルター" at bounding box center [146, 145] width 99 height 22
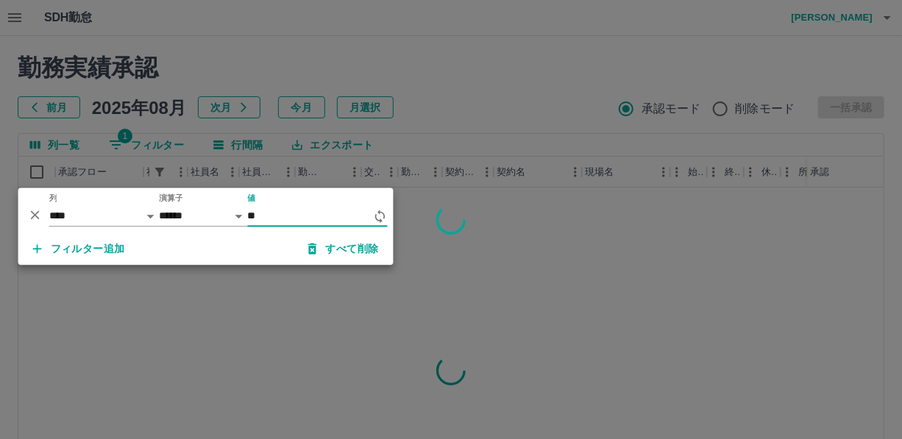
type input "*"
type input "*******"
click at [596, 98] on div at bounding box center [451, 219] width 902 height 439
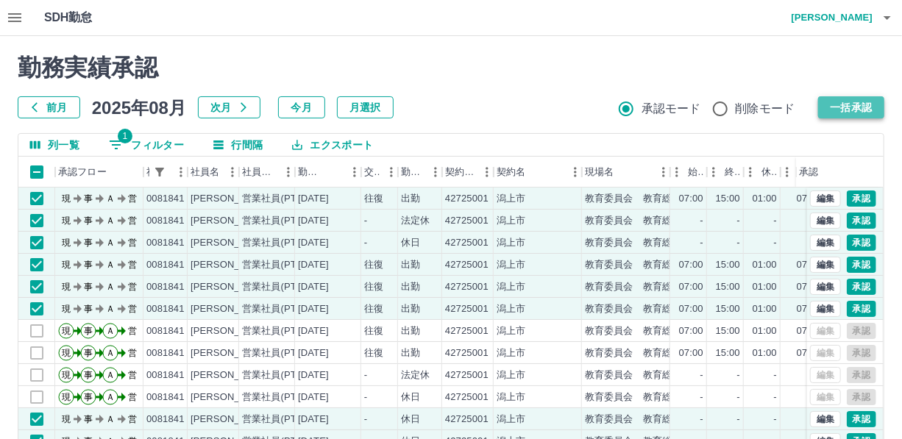
click at [856, 98] on button "一括承認" at bounding box center [851, 107] width 66 height 22
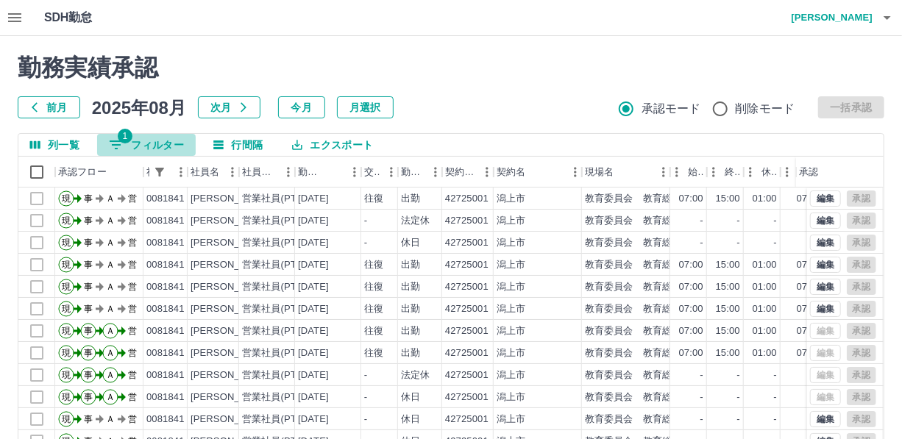
click at [166, 144] on button "1 フィルター" at bounding box center [146, 145] width 99 height 22
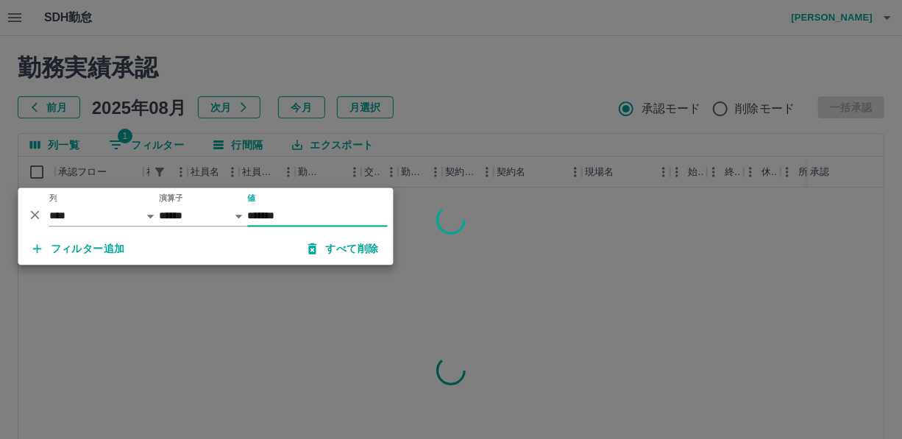
type input "*******"
drag, startPoint x: 415, startPoint y: 66, endPoint x: 454, endPoint y: 59, distance: 39.7
click at [416, 66] on div at bounding box center [451, 219] width 902 height 439
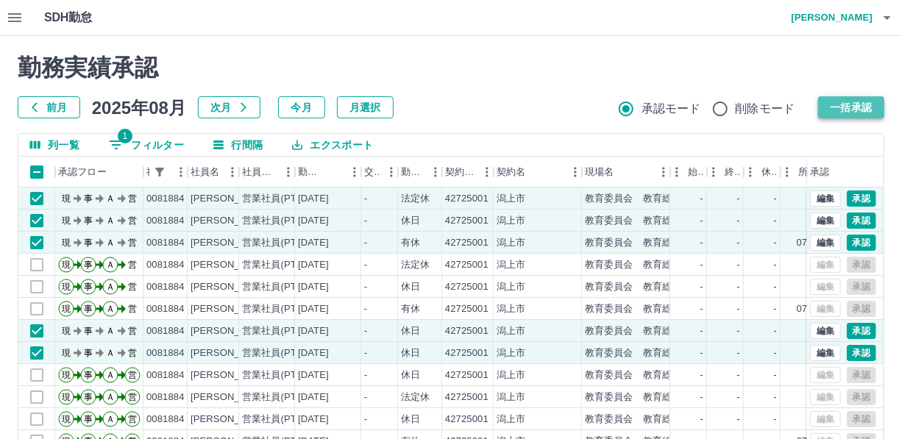
click at [863, 105] on button "一括承認" at bounding box center [851, 107] width 66 height 22
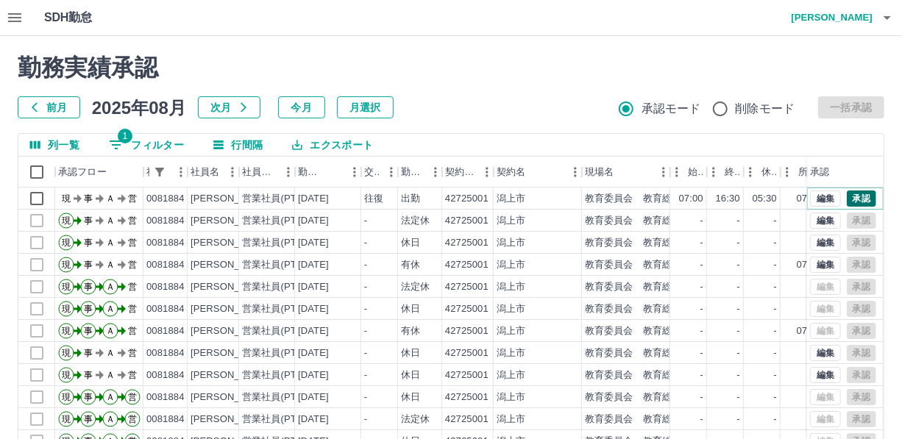
click at [867, 194] on button "承認" at bounding box center [861, 199] width 29 height 16
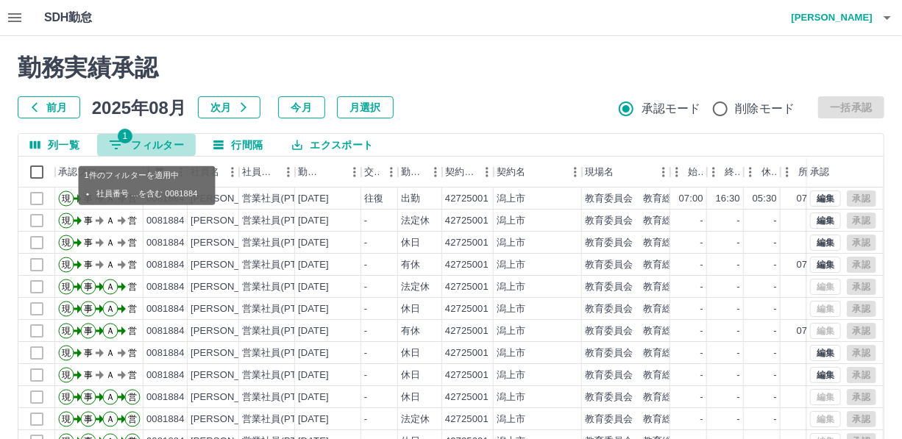
click at [149, 138] on button "1 フィルター" at bounding box center [146, 145] width 99 height 22
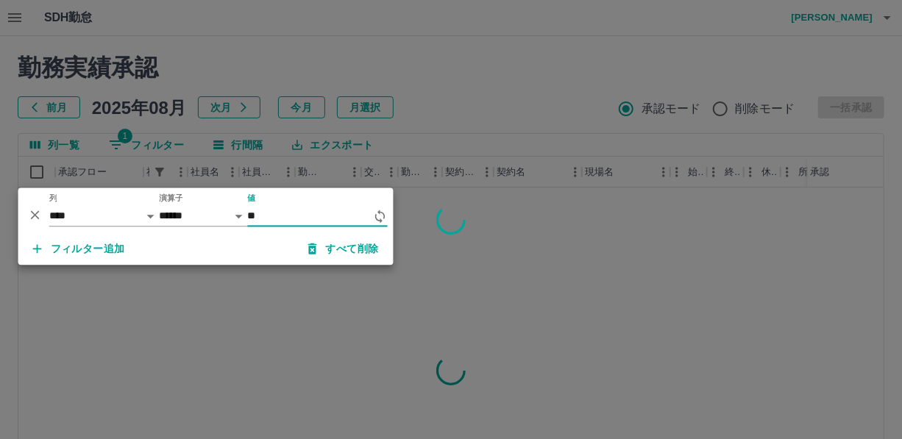
type input "*"
type input "*******"
click at [391, 126] on div at bounding box center [451, 219] width 902 height 439
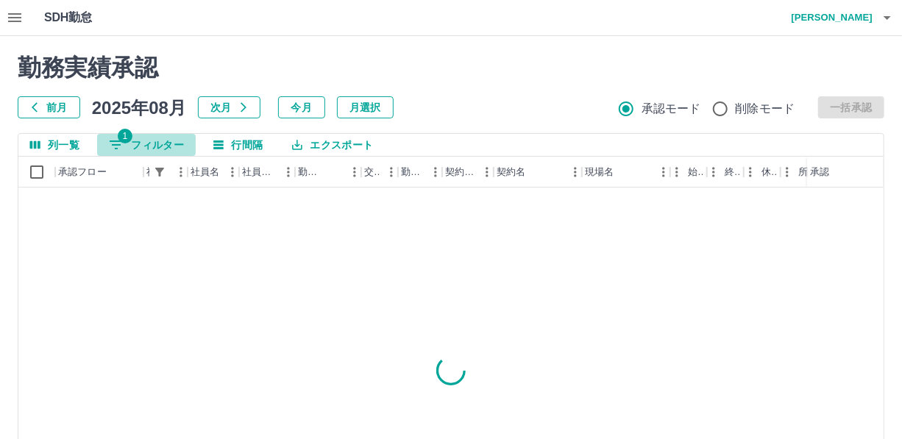
click at [157, 146] on button "1 フィルター" at bounding box center [146, 145] width 99 height 22
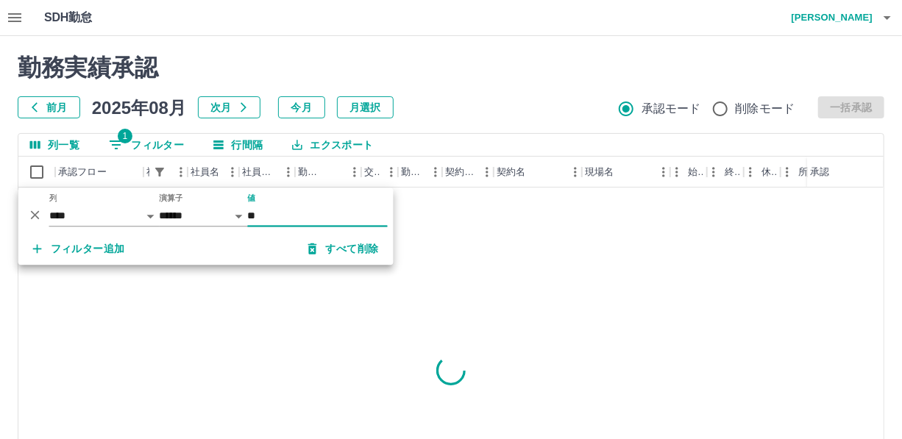
type input "*"
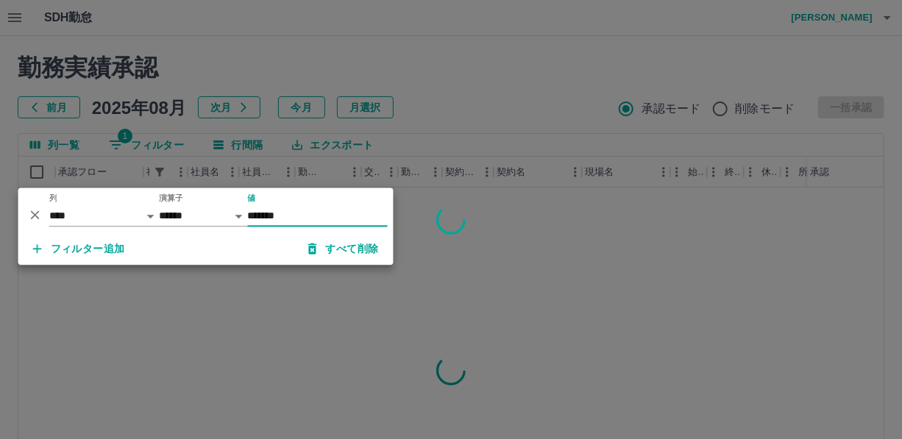
type input "*******"
drag, startPoint x: 414, startPoint y: 116, endPoint x: 423, endPoint y: 110, distance: 10.9
click at [414, 115] on div at bounding box center [451, 219] width 902 height 439
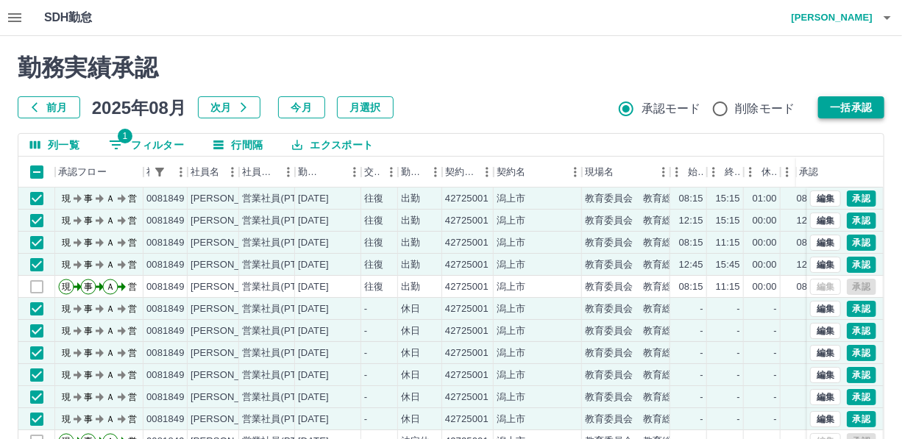
click at [854, 108] on button "一括承認" at bounding box center [851, 107] width 66 height 22
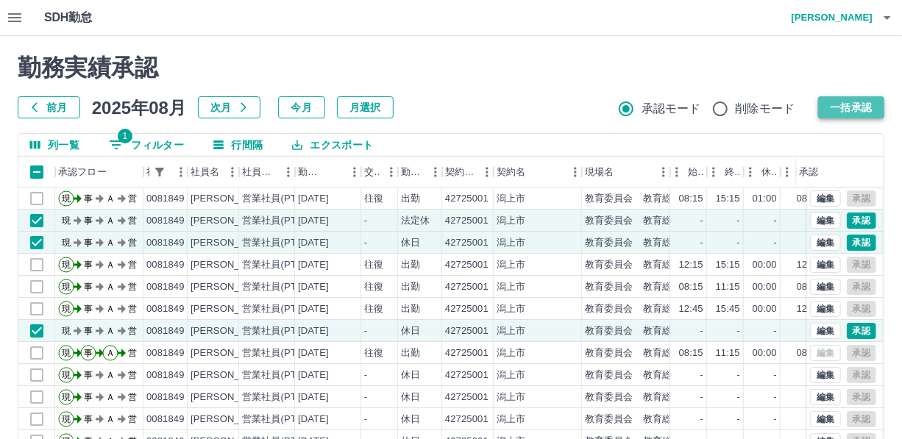
click at [854, 107] on button "一括承認" at bounding box center [851, 107] width 66 height 22
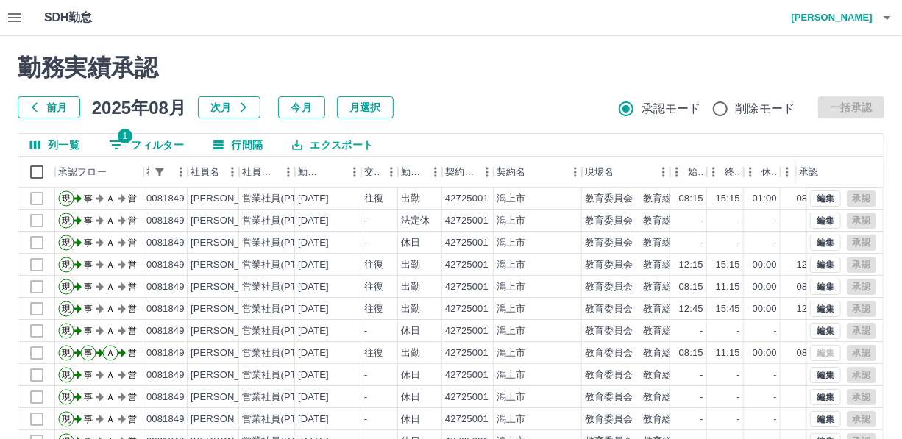
click at [146, 140] on button "1 フィルター" at bounding box center [146, 145] width 99 height 22
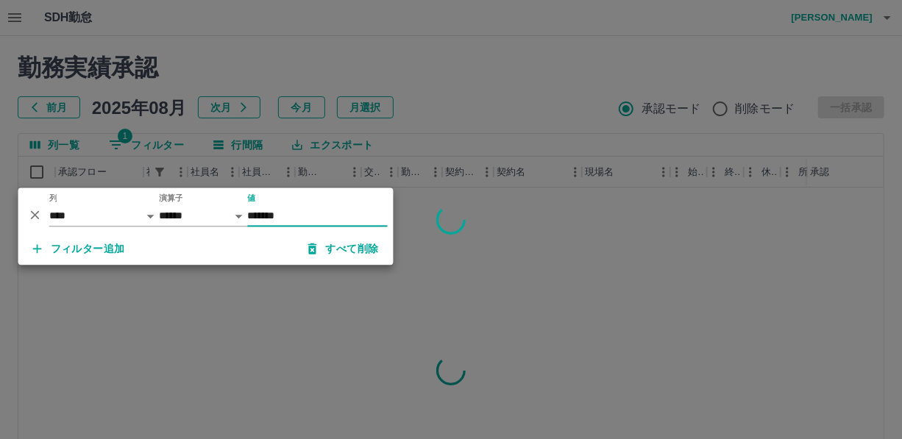
type input "*******"
click at [439, 134] on div at bounding box center [451, 219] width 902 height 439
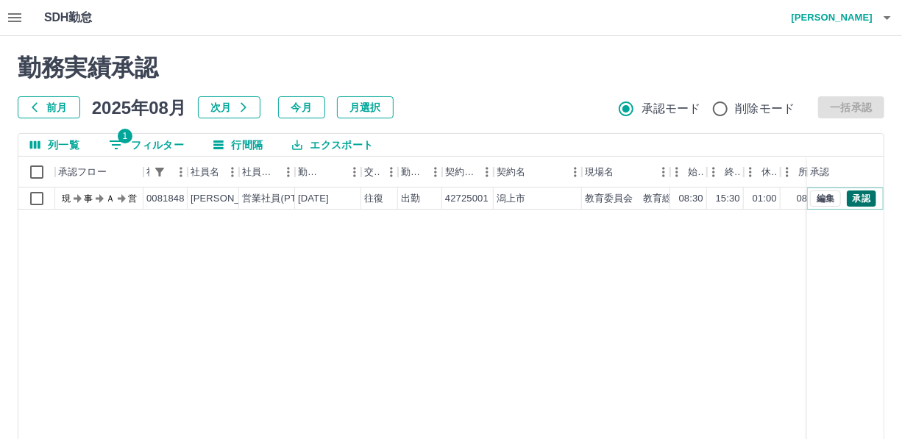
click at [875, 199] on button "承認" at bounding box center [861, 199] width 29 height 16
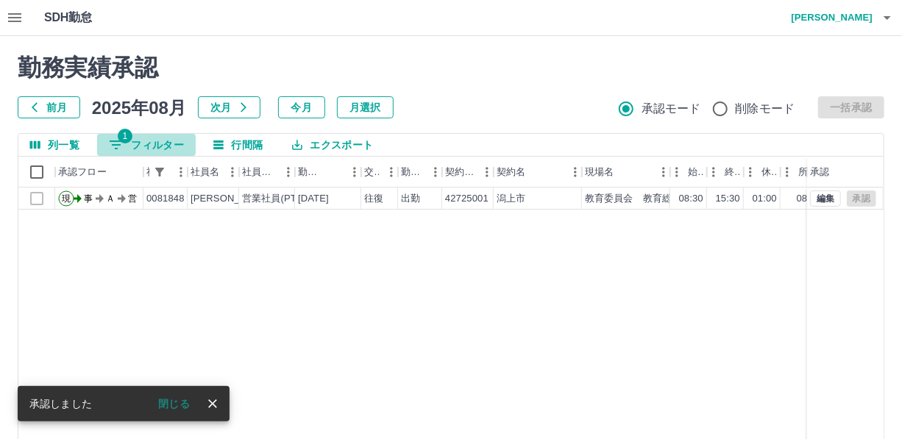
drag, startPoint x: 152, startPoint y: 140, endPoint x: 213, endPoint y: 155, distance: 63.0
click at [152, 140] on button "1 フィルター" at bounding box center [146, 145] width 99 height 22
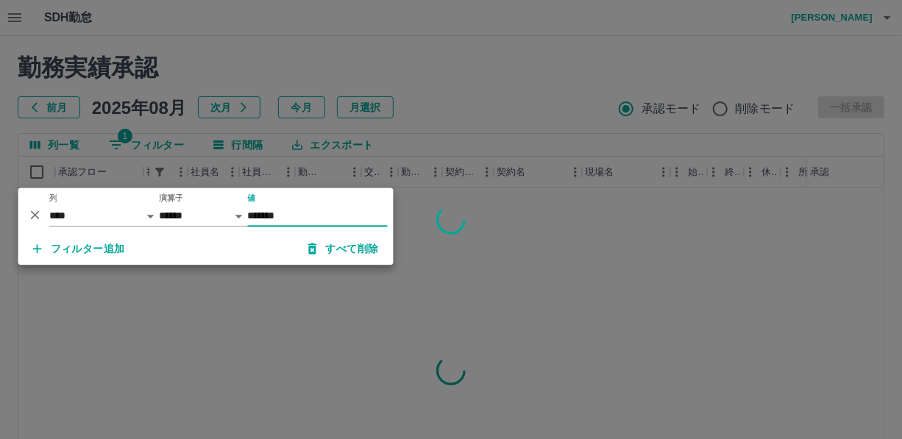
type input "*******"
click at [449, 154] on div at bounding box center [451, 219] width 902 height 439
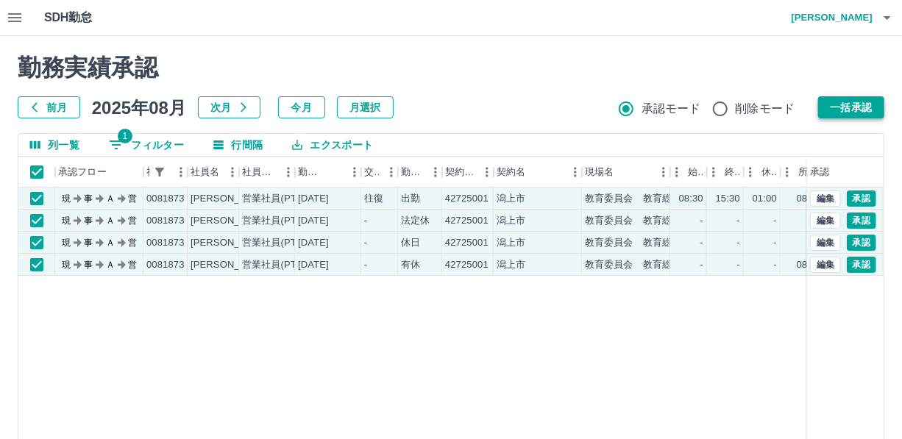
click at [855, 108] on button "一括承認" at bounding box center [851, 107] width 66 height 22
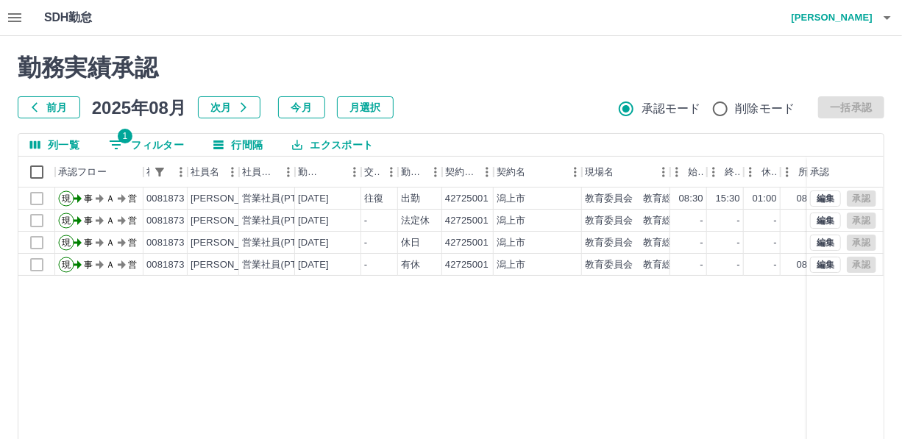
click at [159, 144] on button "1 フィルター" at bounding box center [146, 145] width 99 height 22
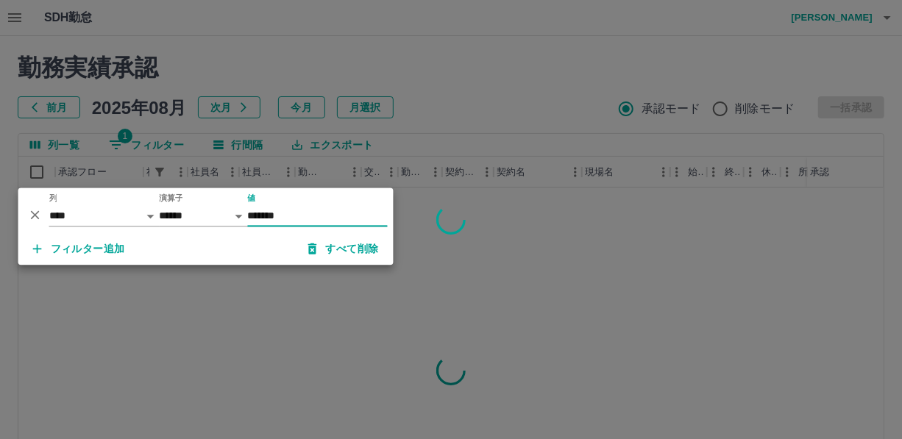
type input "*******"
click at [474, 135] on div at bounding box center [451, 219] width 902 height 439
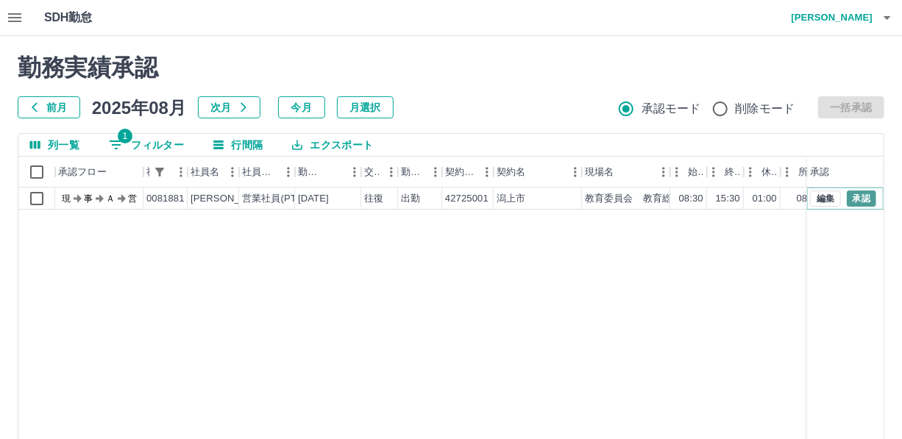
click at [863, 196] on button "承認" at bounding box center [861, 199] width 29 height 16
click at [150, 140] on button "1 フィルター" at bounding box center [146, 145] width 99 height 22
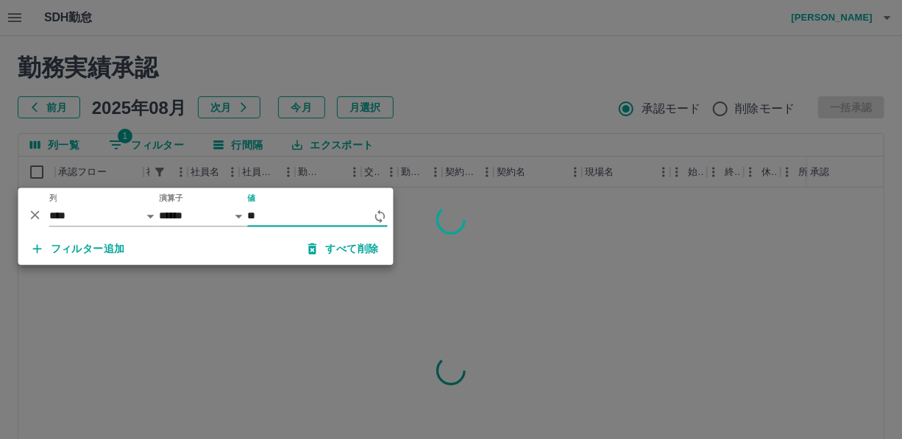
type input "*"
type input "*******"
click at [411, 113] on div at bounding box center [451, 219] width 902 height 439
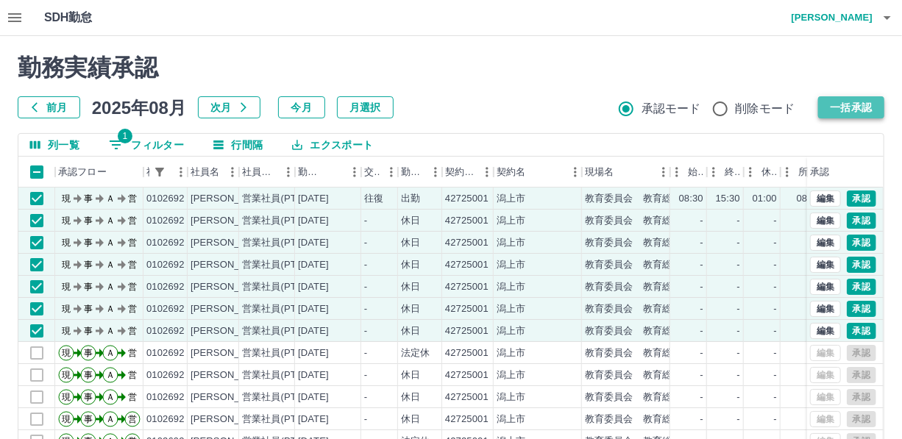
click at [854, 102] on button "一括承認" at bounding box center [851, 107] width 66 height 22
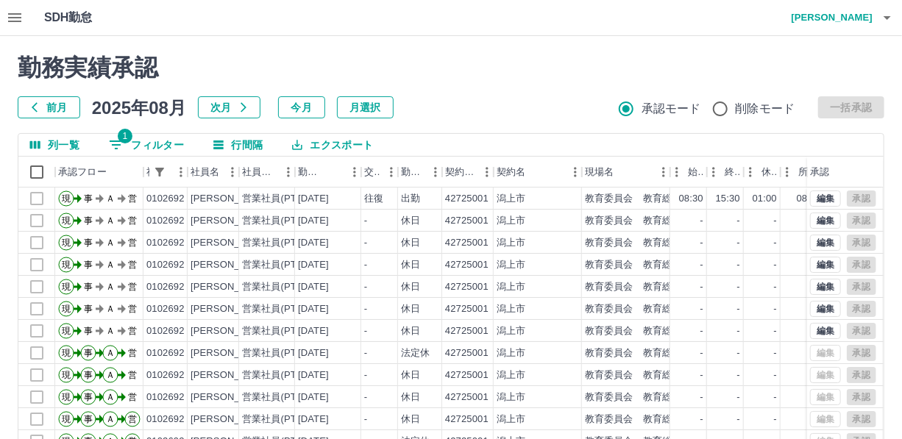
click at [161, 146] on button "1 フィルター" at bounding box center [146, 145] width 99 height 22
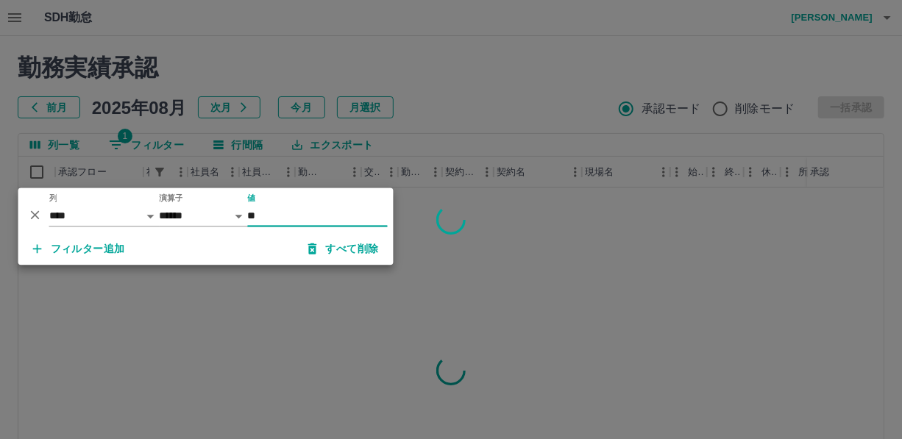
type input "*"
type input "*******"
drag, startPoint x: 330, startPoint y: 138, endPoint x: 347, endPoint y: 130, distance: 17.8
click at [332, 136] on div at bounding box center [451, 219] width 902 height 439
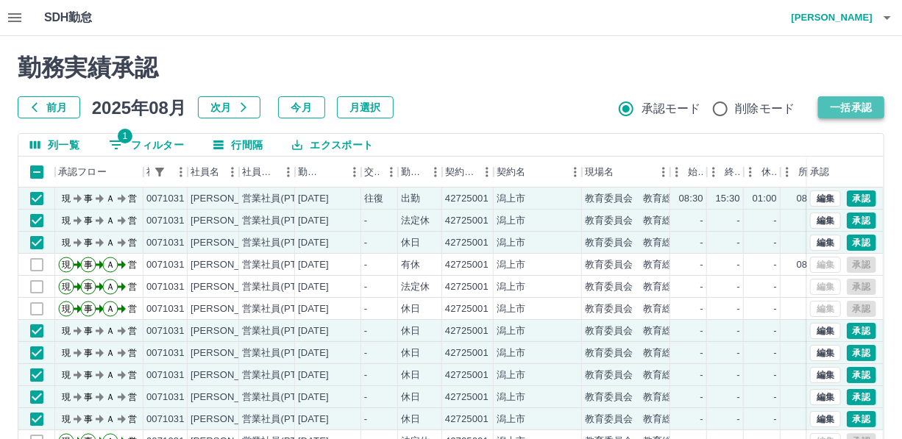
click at [850, 104] on button "一括承認" at bounding box center [851, 107] width 66 height 22
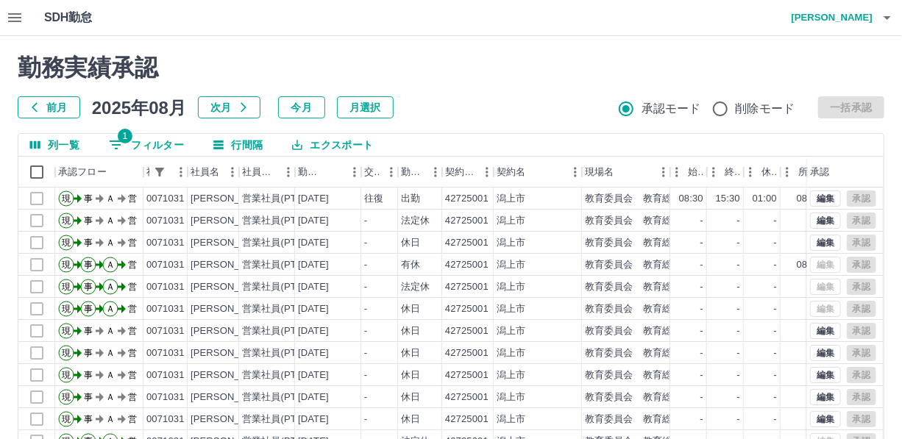
click at [181, 144] on button "1 フィルター" at bounding box center [146, 145] width 99 height 22
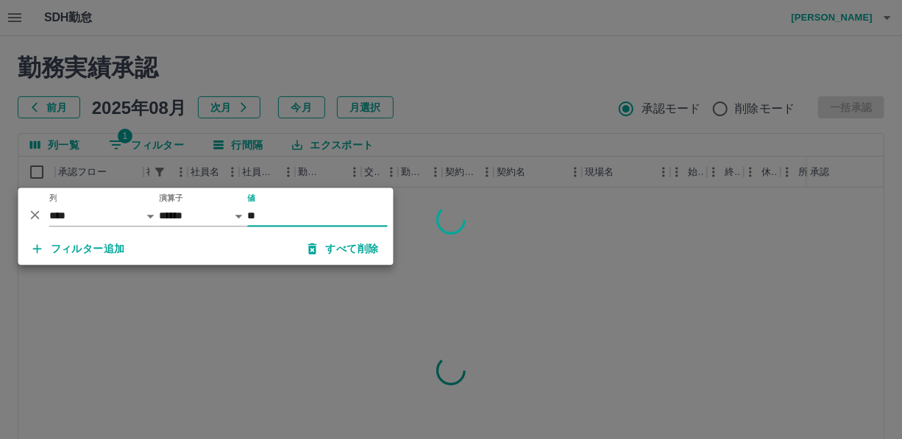
type input "*"
type input "*******"
click at [434, 62] on div at bounding box center [451, 219] width 902 height 439
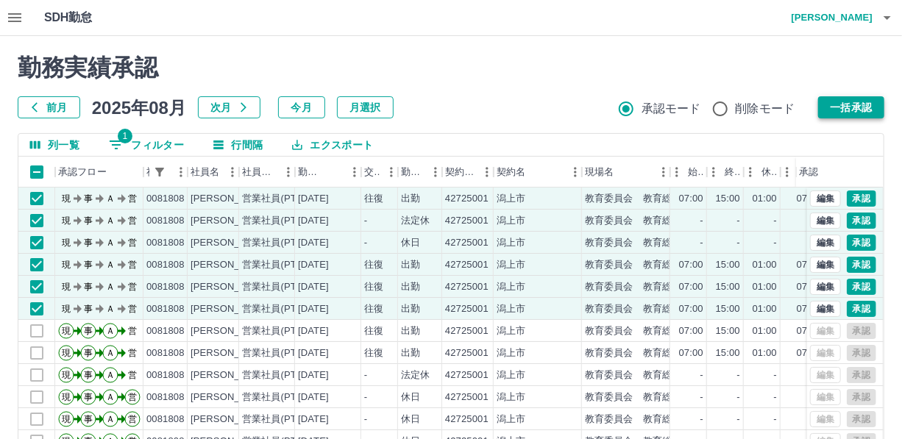
click at [852, 105] on button "一括承認" at bounding box center [851, 107] width 66 height 22
